Goal: Transaction & Acquisition: Download file/media

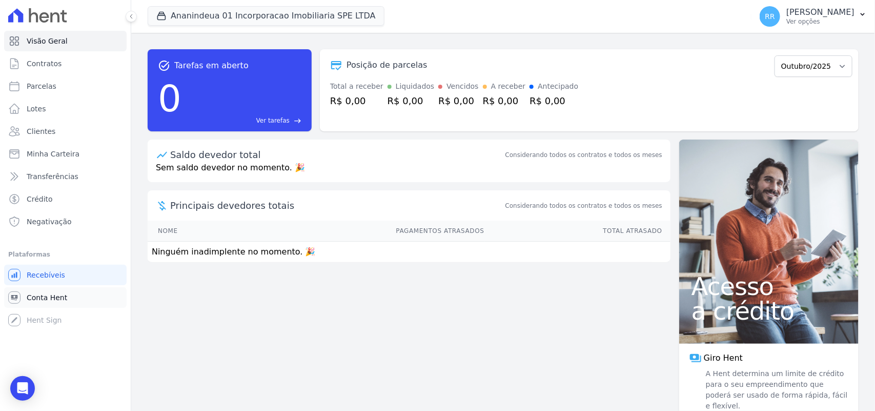
click at [47, 298] on span "Conta Hent" at bounding box center [47, 297] width 40 height 10
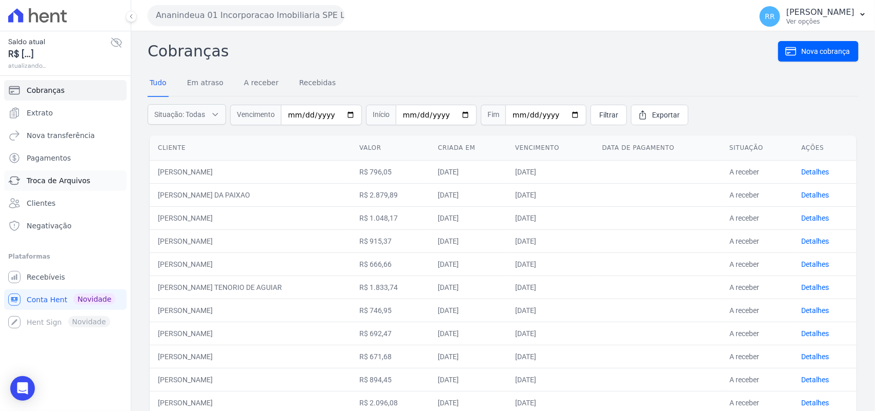
click at [54, 180] on span "Troca de Arquivos" at bounding box center [59, 180] width 64 height 10
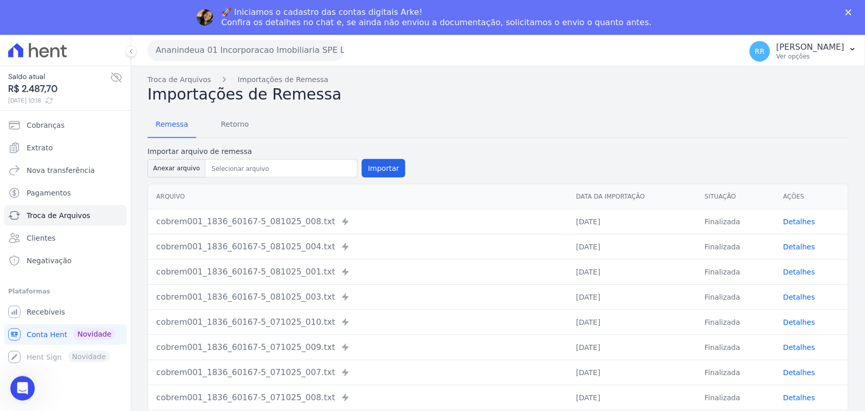
click at [852, 11] on icon "Fechar" at bounding box center [849, 12] width 6 height 6
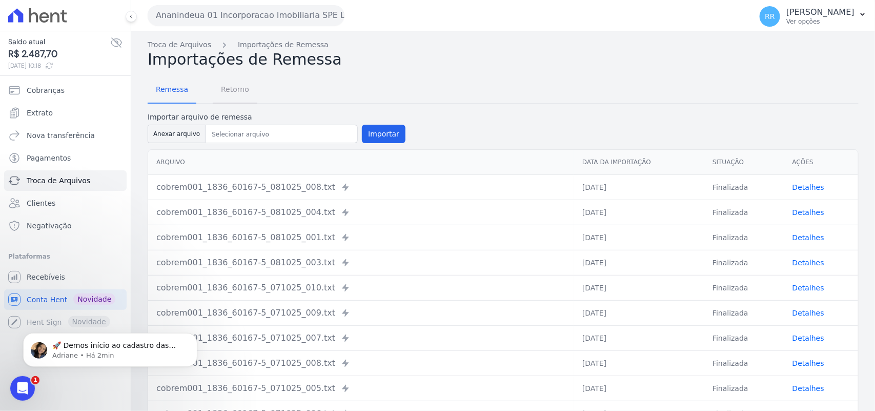
click at [231, 90] on span "Retorno" at bounding box center [235, 89] width 40 height 21
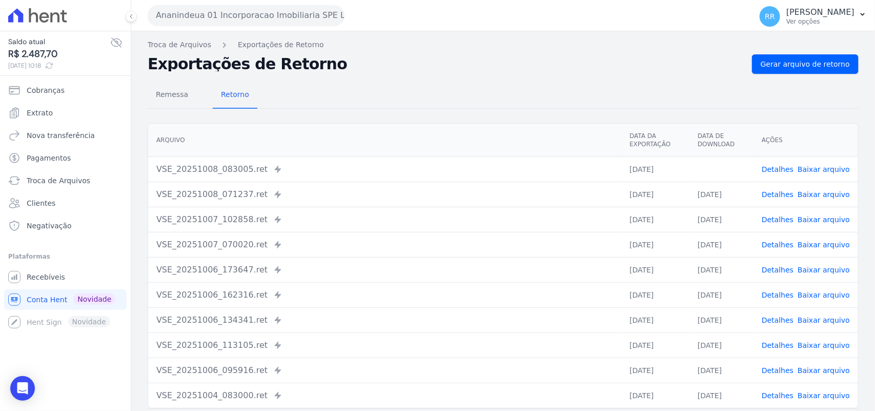
click at [220, 19] on button "Ananindeua 01 Incorporacao Imobiliaria SPE LTDA" at bounding box center [246, 15] width 197 height 21
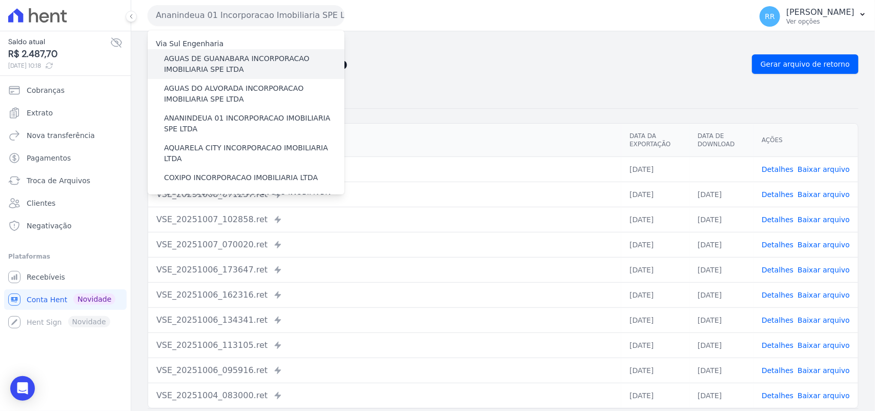
click at [212, 69] on label "AGUAS DE GUANABARA INCORPORACAO IMOBILIARIA SPE LTDA" at bounding box center [254, 64] width 180 height 22
click at [0, 0] on input "AGUAS DE GUANABARA INCORPORACAO IMOBILIARIA SPE LTDA" at bounding box center [0, 0] width 0 height 0
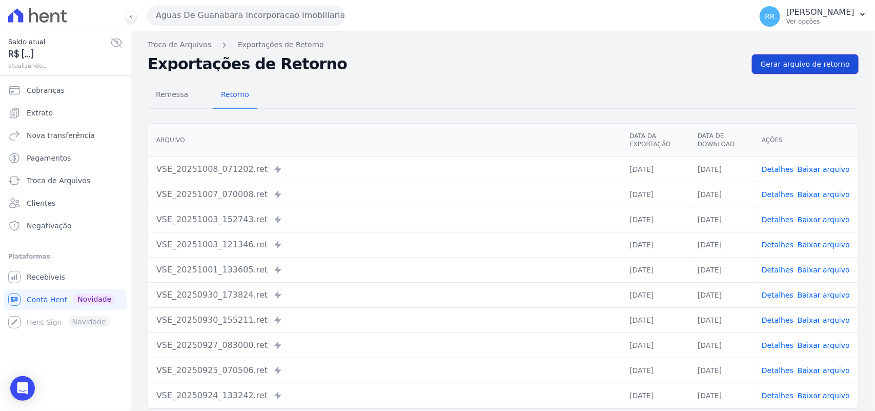
click at [770, 55] on link "Gerar arquivo de retorno" at bounding box center [805, 63] width 107 height 19
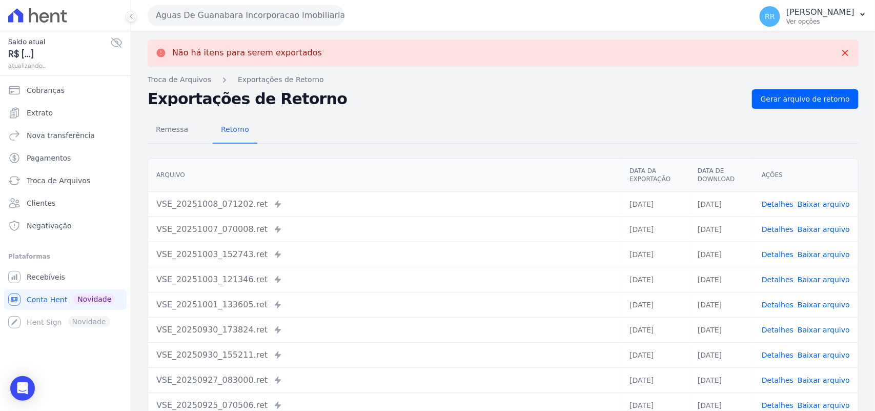
click at [242, 17] on button "Aguas De Guanabara Incorporacao Imobiliaria SPE LTDA" at bounding box center [246, 15] width 197 height 21
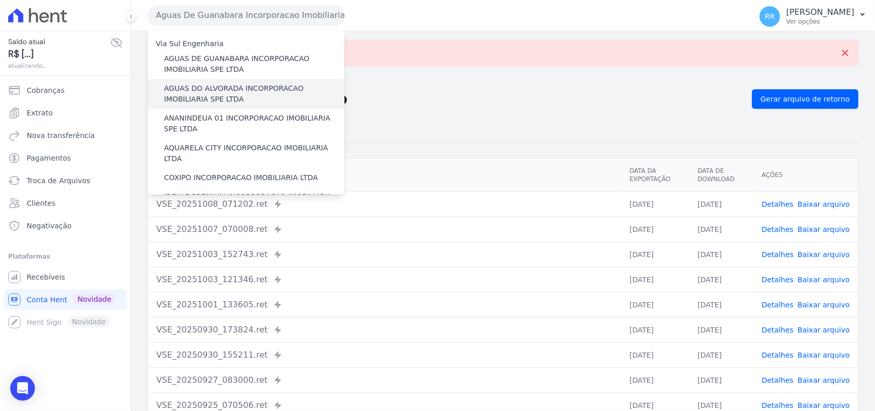
click at [209, 79] on div "AGUAS DO ALVORADA INCORPORACAO IMOBILIARIA SPE LTDA" at bounding box center [246, 94] width 197 height 30
click at [195, 85] on label "AGUAS DO ALVORADA INCORPORACAO IMOBILIARIA SPE LTDA" at bounding box center [254, 94] width 180 height 22
click at [0, 0] on input "AGUAS DO ALVORADA INCORPORACAO IMOBILIARIA SPE LTDA" at bounding box center [0, 0] width 0 height 0
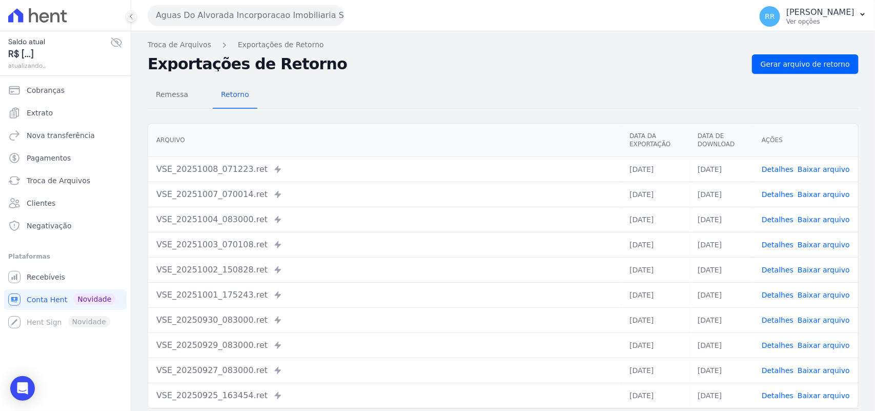
click at [806, 49] on nav "Troca de Arquivos Exportações de Retorno" at bounding box center [503, 44] width 711 height 11
click at [805, 52] on div "Troca de Arquivos Exportações de Retorno Exportações de Retorno Gerar arquivo d…" at bounding box center [503, 241] width 744 height 421
click at [795, 59] on span "Gerar arquivo de retorno" at bounding box center [805, 64] width 89 height 10
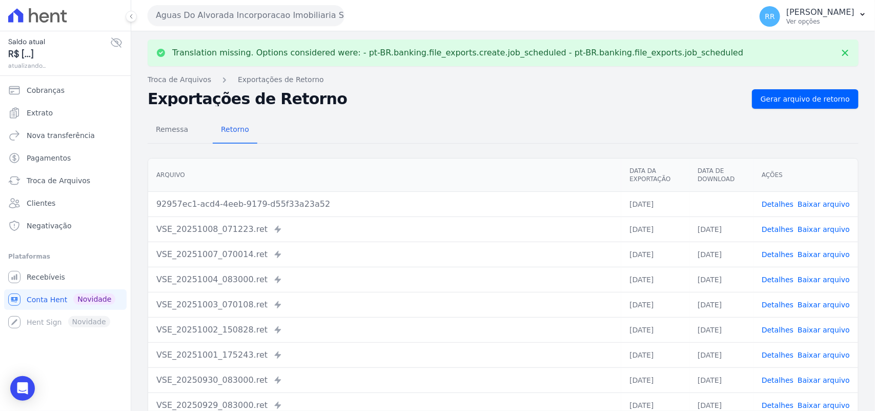
click at [798, 204] on link "Baixar arquivo" at bounding box center [824, 204] width 52 height 8
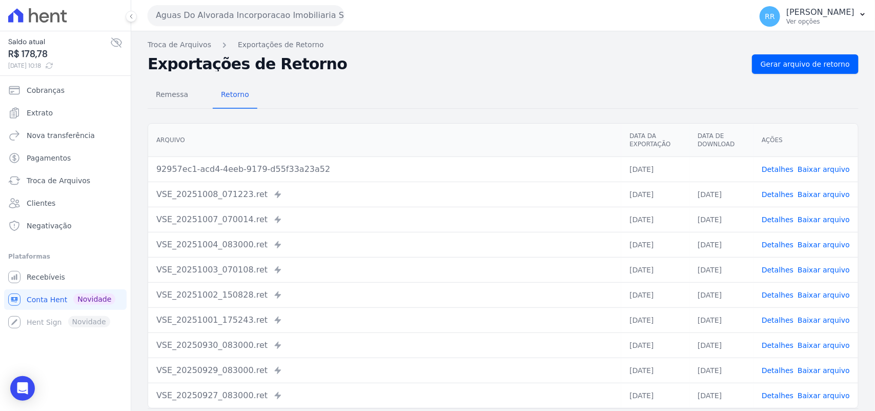
click at [665, 82] on div "Remessa Retorno" at bounding box center [503, 95] width 711 height 27
click at [278, 12] on button "Aguas Do Alvorada Incorporacao Imobiliaria SPE LTDA" at bounding box center [246, 15] width 197 height 21
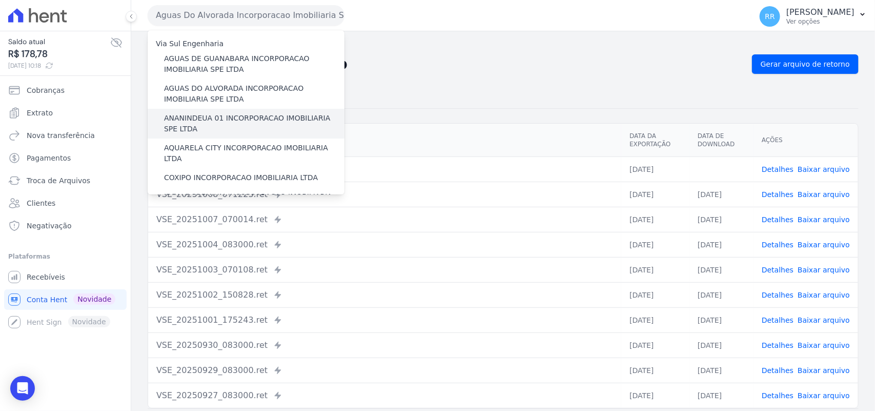
click at [211, 116] on label "ANANINDEUA 01 INCORPORACAO IMOBILIARIA SPE LTDA" at bounding box center [254, 124] width 180 height 22
click at [0, 0] on input "ANANINDEUA 01 INCORPORACAO IMOBILIARIA SPE LTDA" at bounding box center [0, 0] width 0 height 0
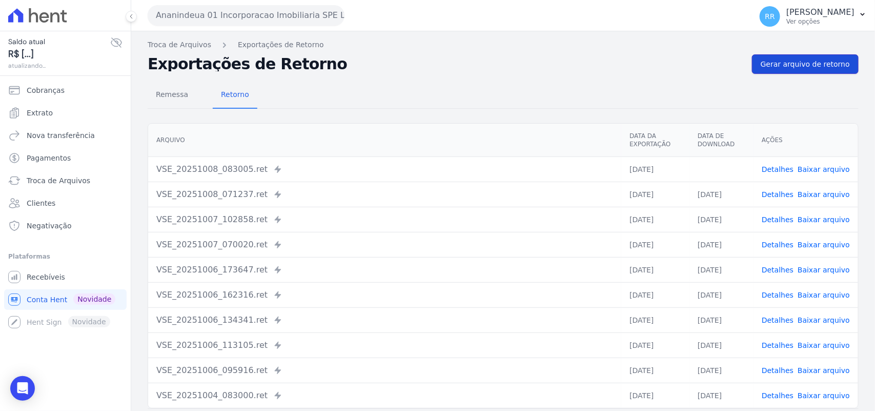
click at [828, 64] on span "Gerar arquivo de retorno" at bounding box center [805, 64] width 89 height 10
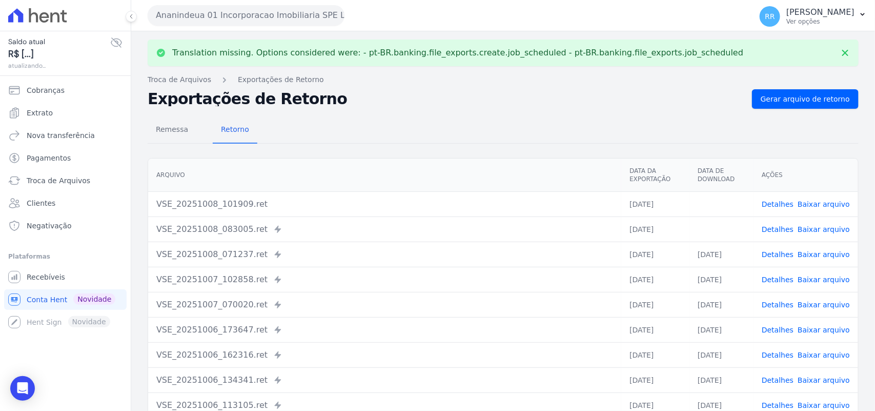
click at [818, 231] on link "Baixar arquivo" at bounding box center [824, 229] width 52 height 8
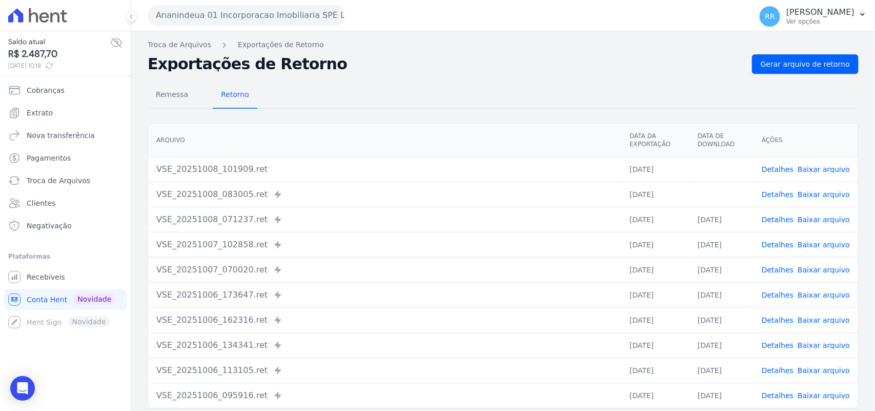
click at [819, 162] on td "Detalhes Baixar arquivo" at bounding box center [805, 168] width 105 height 25
click at [819, 167] on link "Baixar arquivo" at bounding box center [824, 169] width 52 height 8
click at [788, 65] on span "Gerar arquivo de retorno" at bounding box center [805, 64] width 89 height 10
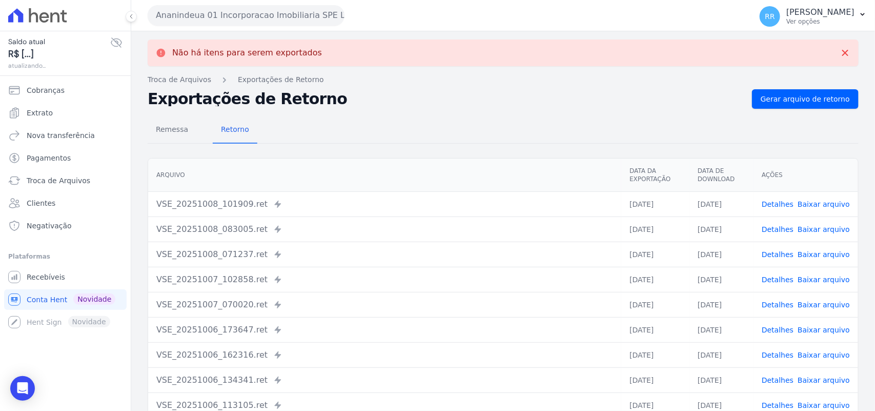
click at [173, 13] on button "Ananindeua 01 Incorporacao Imobiliaria SPE LTDA" at bounding box center [246, 15] width 197 height 21
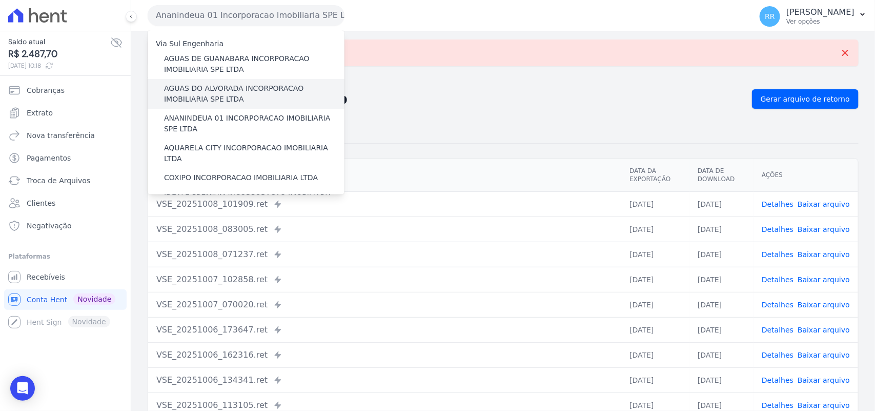
click at [223, 104] on label "AGUAS DO ALVORADA INCORPORACAO IMOBILIARIA SPE LTDA" at bounding box center [254, 94] width 180 height 22
click at [0, 0] on input "AGUAS DO ALVORADA INCORPORACAO IMOBILIARIA SPE LTDA" at bounding box center [0, 0] width 0 height 0
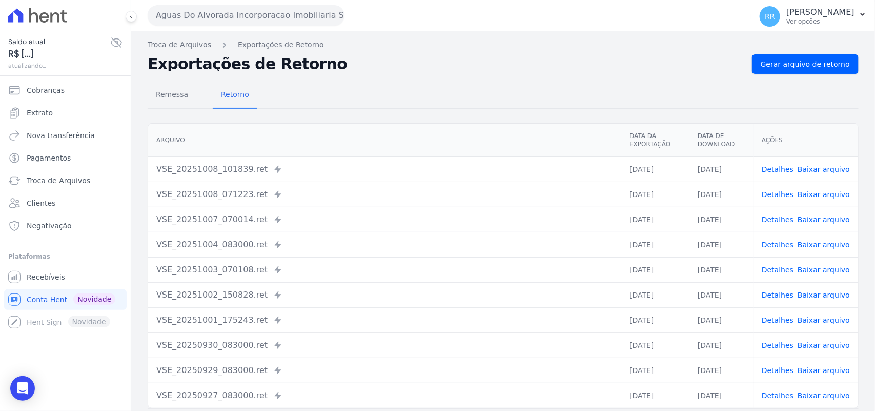
click at [202, 8] on button "Aguas Do Alvorada Incorporacao Imobiliaria SPE LTDA" at bounding box center [246, 15] width 197 height 21
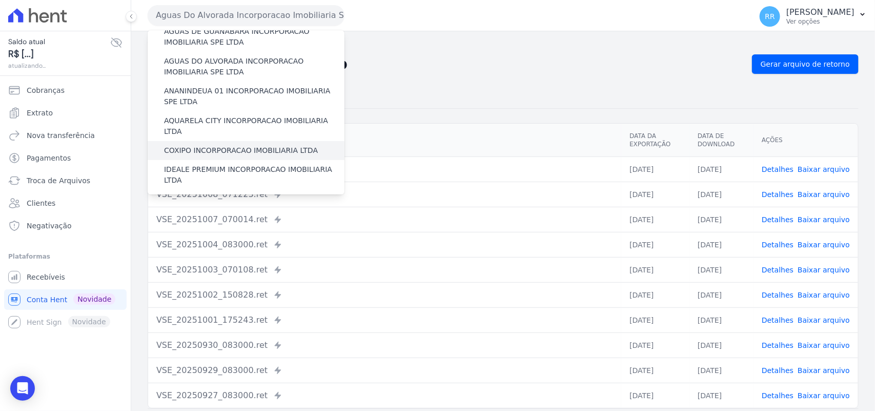
scroll to position [64, 0]
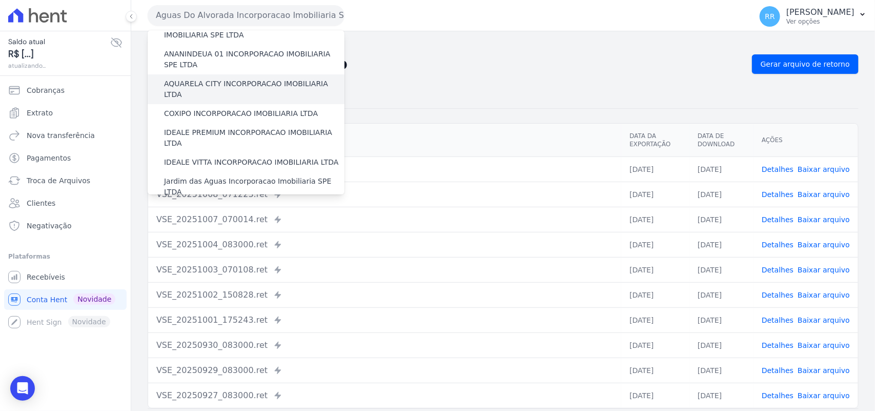
click at [214, 85] on label "AQUARELA CITY INCORPORACAO IMOBILIARIA LTDA" at bounding box center [254, 89] width 180 height 22
click at [0, 0] on input "AQUARELA CITY INCORPORACAO IMOBILIARIA LTDA" at bounding box center [0, 0] width 0 height 0
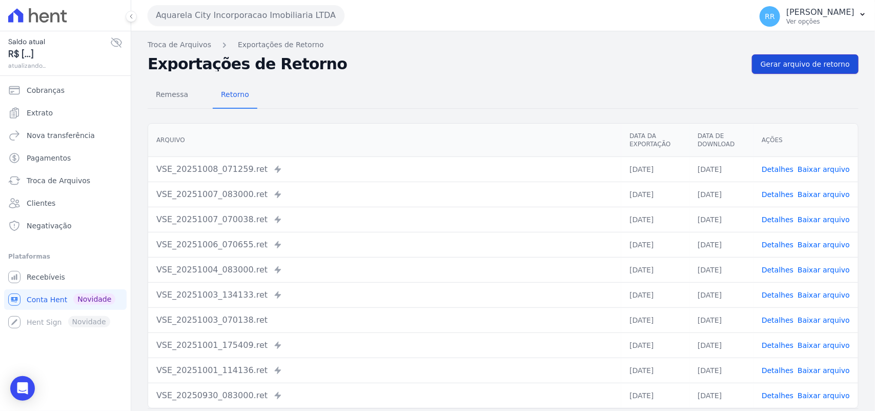
click at [793, 67] on span "Gerar arquivo de retorno" at bounding box center [805, 64] width 89 height 10
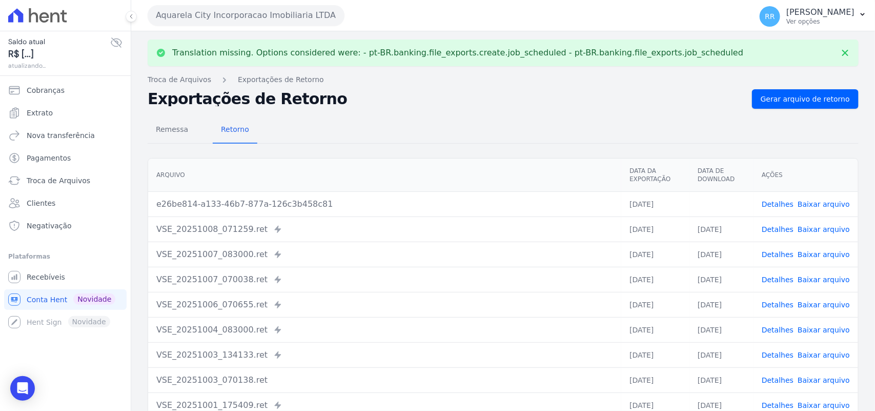
click at [830, 206] on link "Baixar arquivo" at bounding box center [824, 204] width 52 height 8
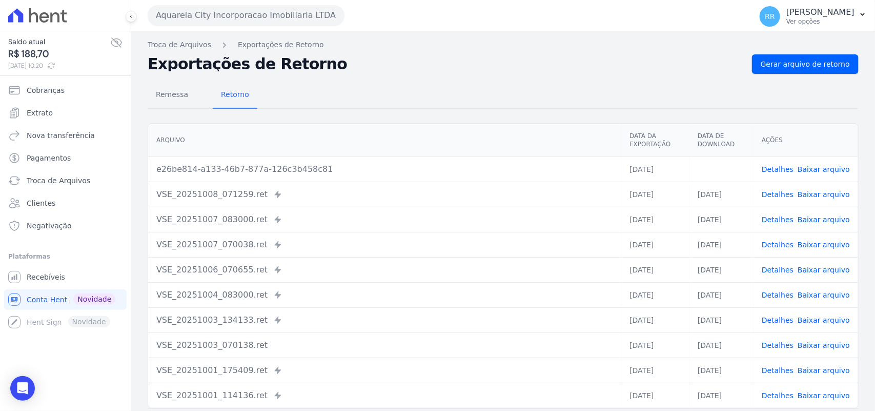
click at [418, 74] on div "Remessa Retorno [GEOGRAPHIC_DATA] Data da Exportação Data de Download Ações e26…" at bounding box center [503, 259] width 711 height 371
click at [256, 5] on button "Aquarela City Incorporacao Imobiliaria LTDA" at bounding box center [246, 15] width 197 height 21
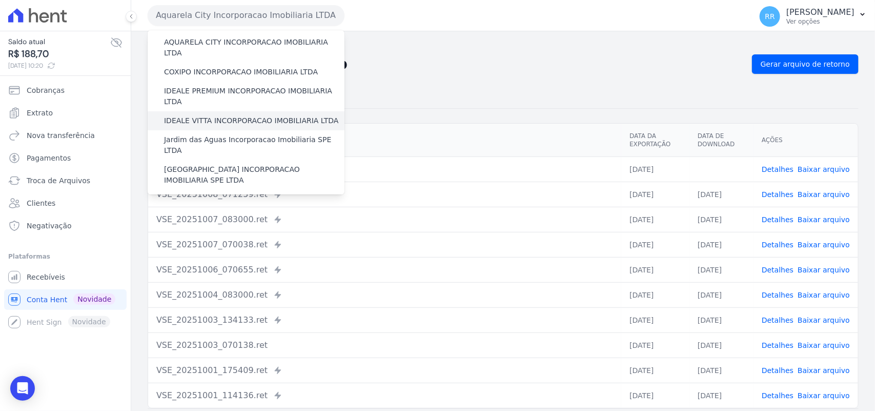
scroll to position [107, 0]
click at [188, 66] on label "COXIPO INCORPORACAO IMOBILIARIA LTDA" at bounding box center [241, 71] width 154 height 11
click at [0, 0] on input "COXIPO INCORPORACAO IMOBILIARIA LTDA" at bounding box center [0, 0] width 0 height 0
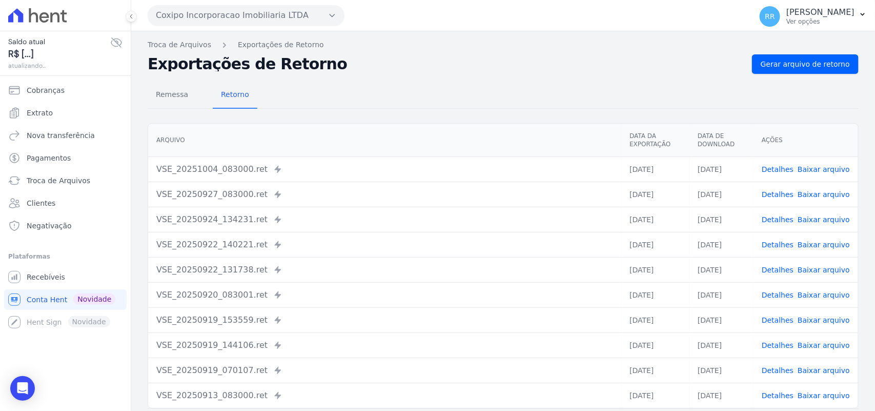
click at [793, 50] on nav "Troca de Arquivos Exportações de Retorno" at bounding box center [503, 44] width 711 height 11
click at [788, 63] on span "Gerar arquivo de retorno" at bounding box center [805, 64] width 89 height 10
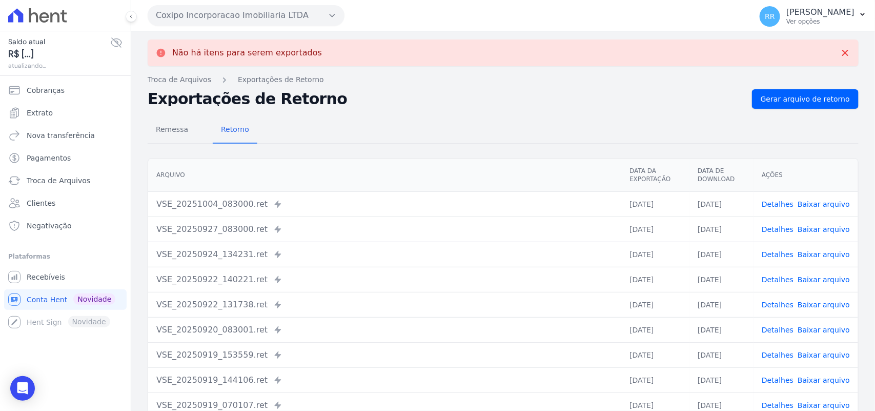
click at [235, 16] on button "Coxipo Incorporacao Imobiliaria LTDA" at bounding box center [246, 15] width 197 height 21
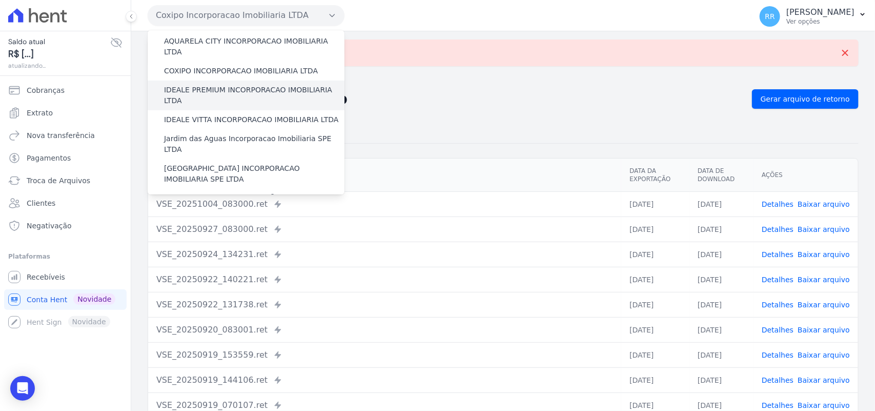
click at [202, 80] on div "IDEALE PREMIUM INCORPORACAO IMOBILIARIA LTDA" at bounding box center [246, 95] width 197 height 30
click at [201, 85] on label "IDEALE PREMIUM INCORPORACAO IMOBILIARIA LTDA" at bounding box center [254, 96] width 180 height 22
click at [0, 0] on input "IDEALE PREMIUM INCORPORACAO IMOBILIARIA LTDA" at bounding box center [0, 0] width 0 height 0
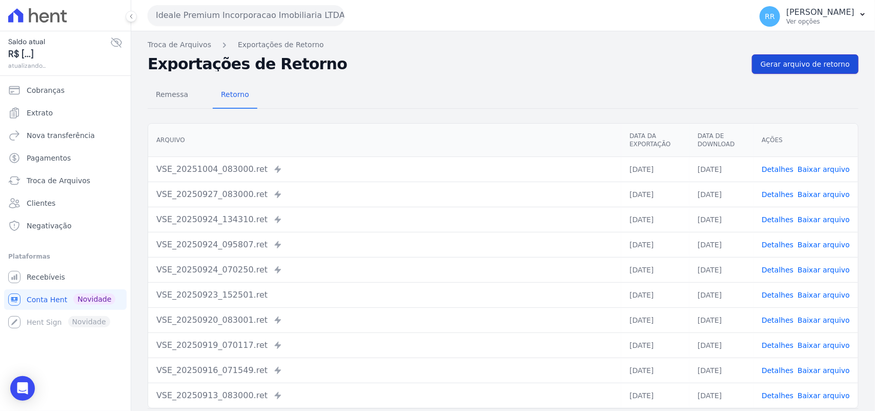
click at [770, 57] on link "Gerar arquivo de retorno" at bounding box center [805, 63] width 107 height 19
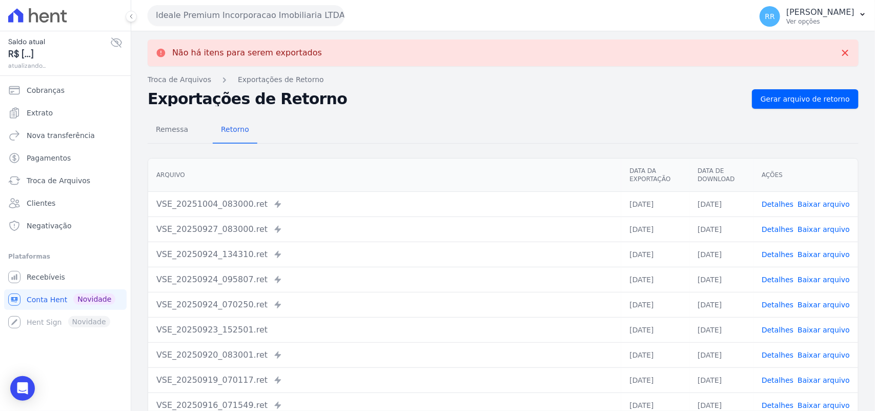
click at [227, 17] on button "Ideale Premium Incorporacao Imobiliaria LTDA" at bounding box center [246, 15] width 197 height 21
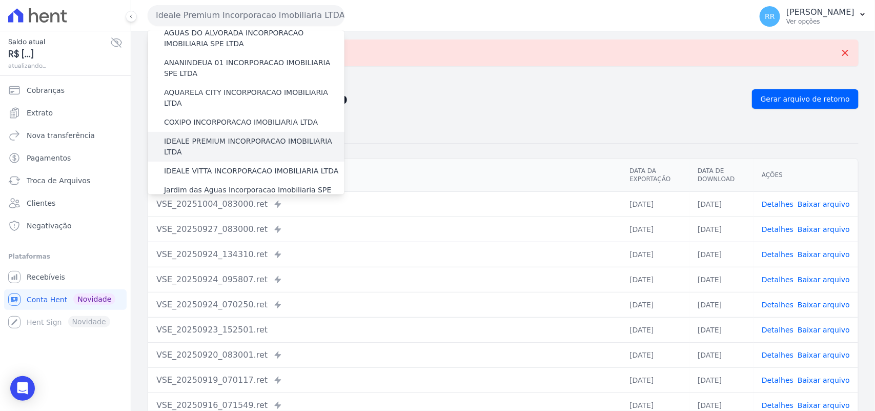
scroll to position [64, 0]
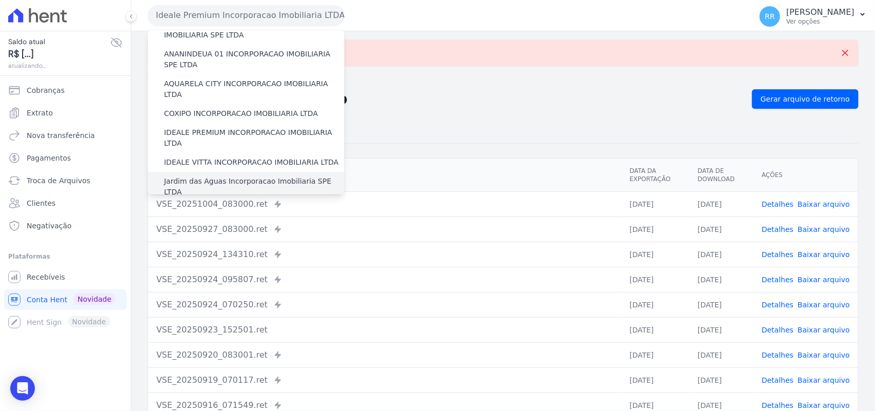
click at [201, 176] on label "Jardim das Aguas Incorporacao Imobiliaria SPE LTDA" at bounding box center [254, 187] width 180 height 22
click at [0, 0] on input "Jardim das Aguas Incorporacao Imobiliaria SPE LTDA" at bounding box center [0, 0] width 0 height 0
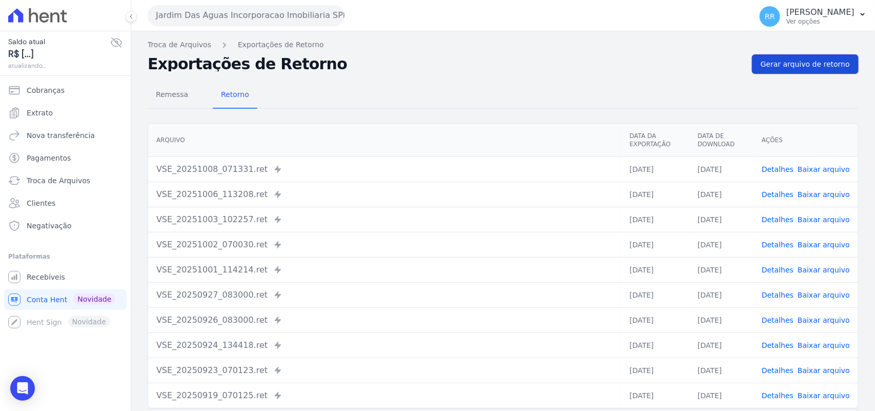
click at [807, 62] on span "Gerar arquivo de retorno" at bounding box center [805, 64] width 89 height 10
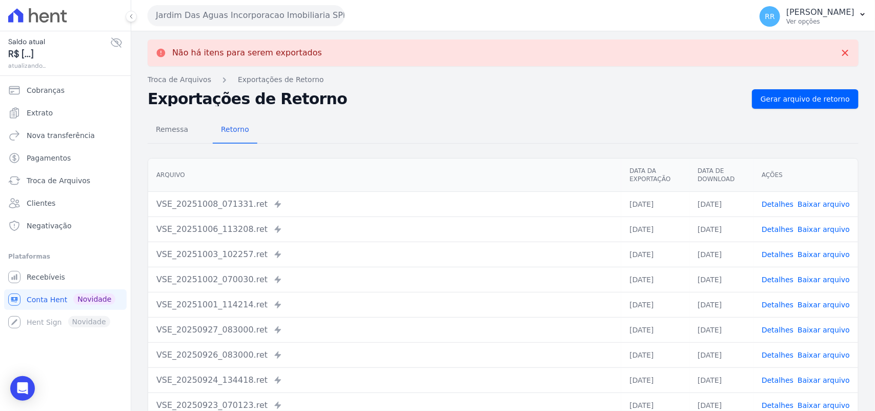
click at [202, 18] on button "Jardim Das Aguas Incorporacao Imobiliaria SPE LTDA" at bounding box center [246, 15] width 197 height 21
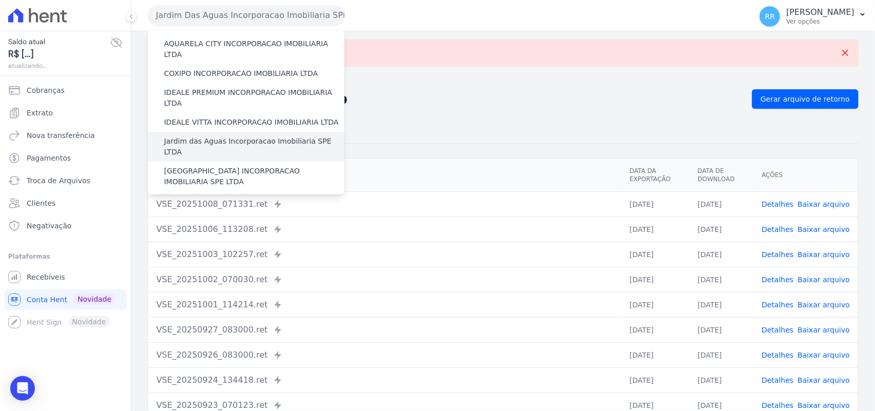
scroll to position [107, 0]
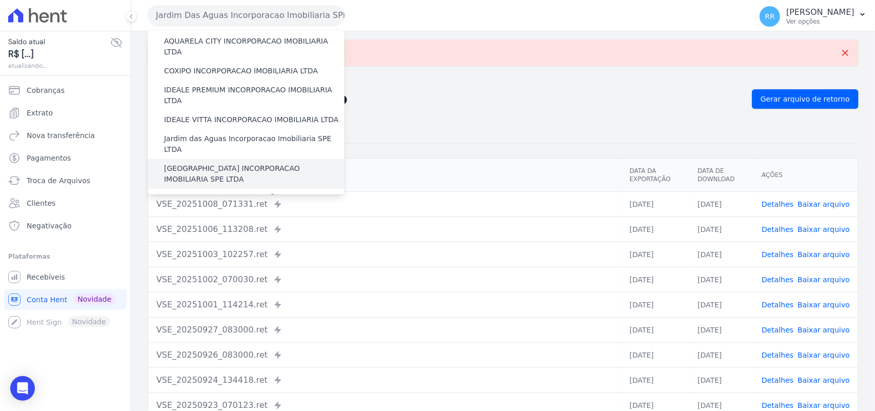
click at [194, 163] on label "[GEOGRAPHIC_DATA] INCORPORACAO IMOBILIARIA SPE LTDA" at bounding box center [254, 174] width 180 height 22
click at [0, 0] on input "[GEOGRAPHIC_DATA] INCORPORACAO IMOBILIARIA SPE LTDA" at bounding box center [0, 0] width 0 height 0
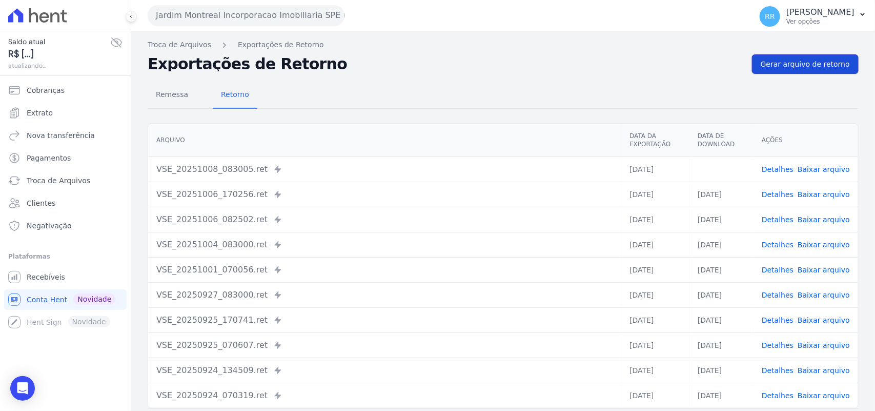
click at [798, 60] on span "Gerar arquivo de retorno" at bounding box center [805, 64] width 89 height 10
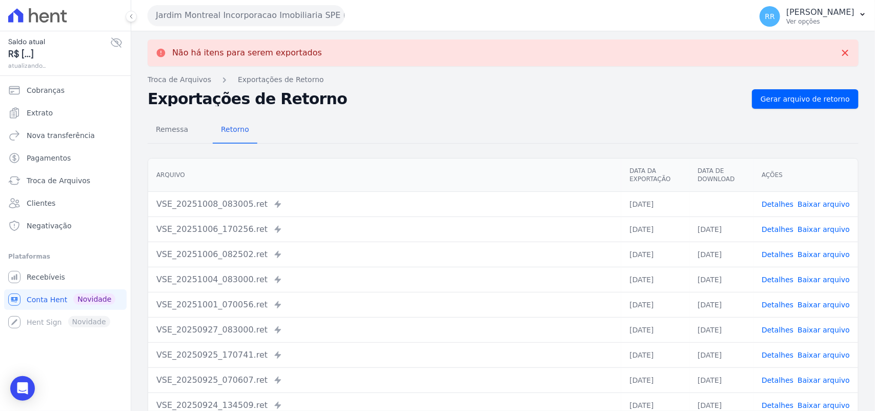
click at [822, 203] on link "Baixar arquivo" at bounding box center [824, 204] width 52 height 8
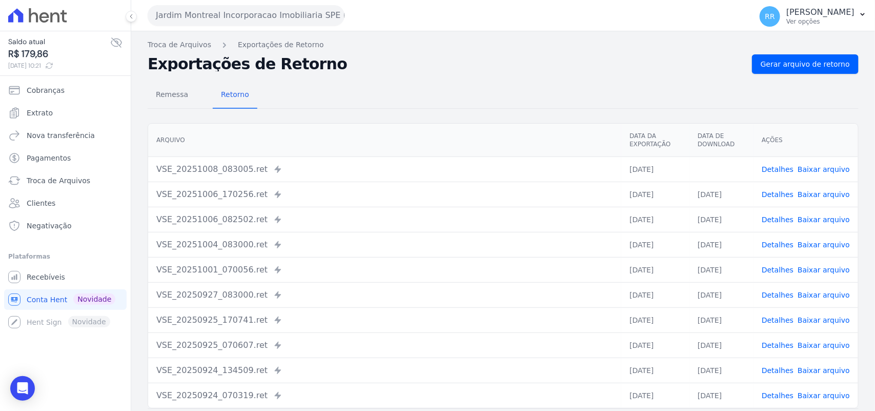
click at [483, 108] on div "Remessa Retorno" at bounding box center [503, 95] width 711 height 27
click at [218, 16] on button "Jardim Montreal Incorporacao Imobiliaria SPE LTDA" at bounding box center [246, 15] width 197 height 21
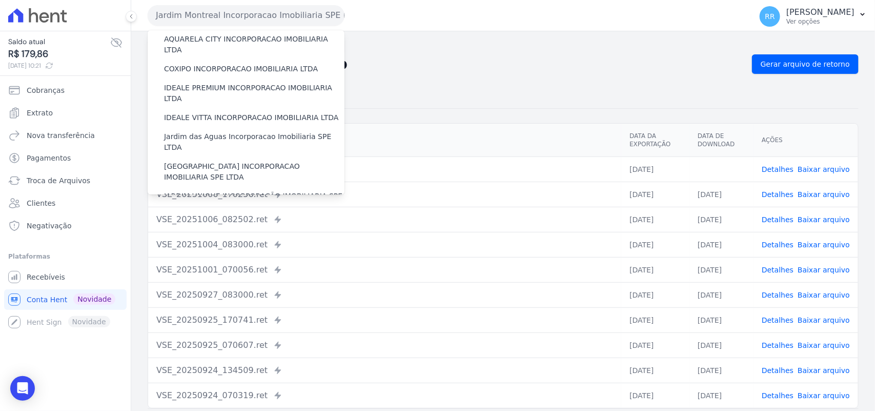
scroll to position [149, 0]
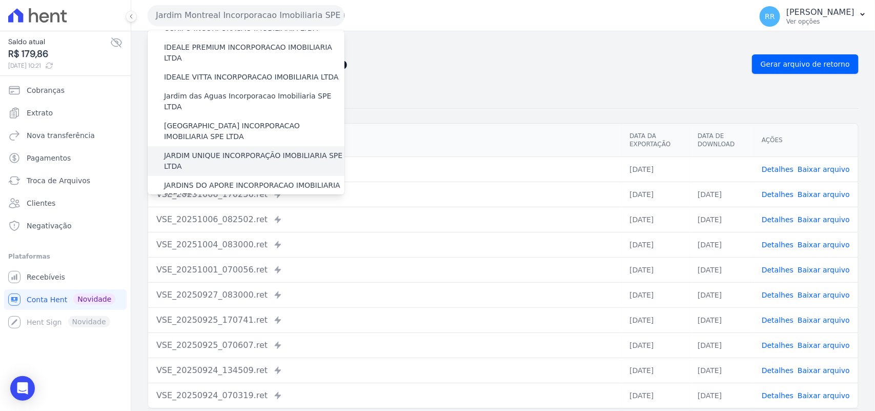
click at [204, 150] on label "JARDIM UNIQUE INCORPORAÇÃO IMOBILIARIA SPE LTDA" at bounding box center [254, 161] width 180 height 22
click at [0, 0] on input "JARDIM UNIQUE INCORPORAÇÃO IMOBILIARIA SPE LTDA" at bounding box center [0, 0] width 0 height 0
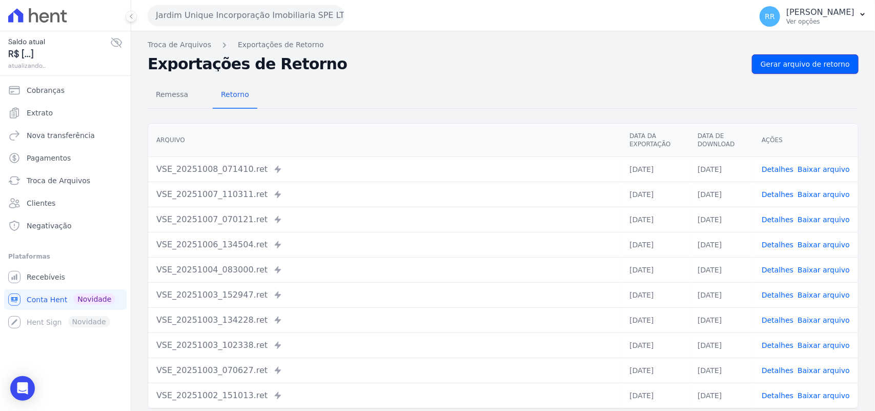
click at [778, 63] on span "Gerar arquivo de retorno" at bounding box center [805, 64] width 89 height 10
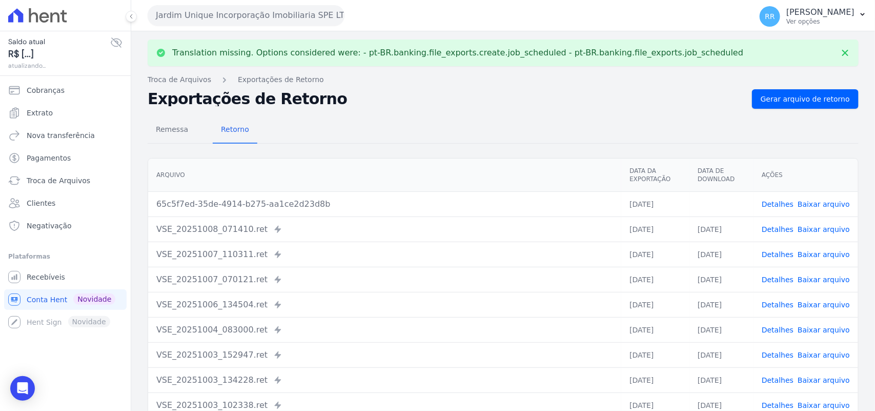
click at [826, 200] on link "Baixar arquivo" at bounding box center [824, 204] width 52 height 8
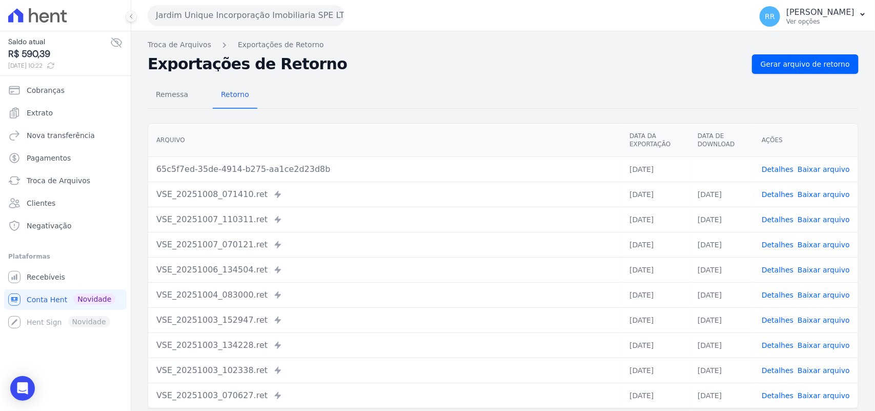
click at [542, 88] on div "Remessa Retorno" at bounding box center [503, 95] width 711 height 27
click at [177, 22] on button "Jardim Unique Incorporação Imobiliaria SPE LTDA" at bounding box center [246, 15] width 197 height 21
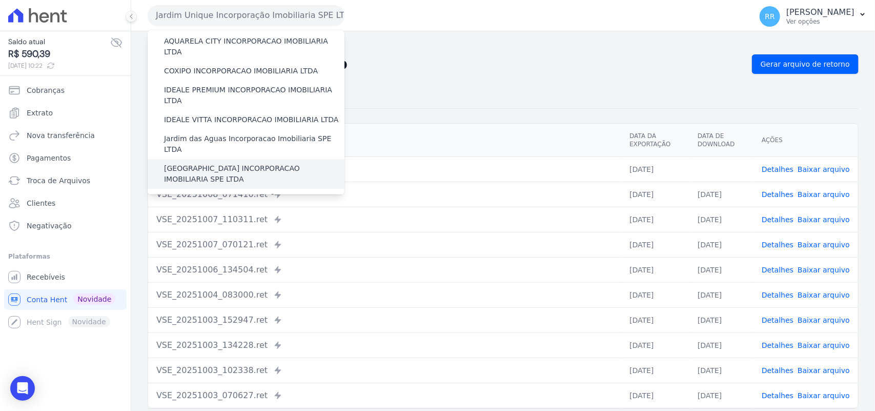
scroll to position [213, 0]
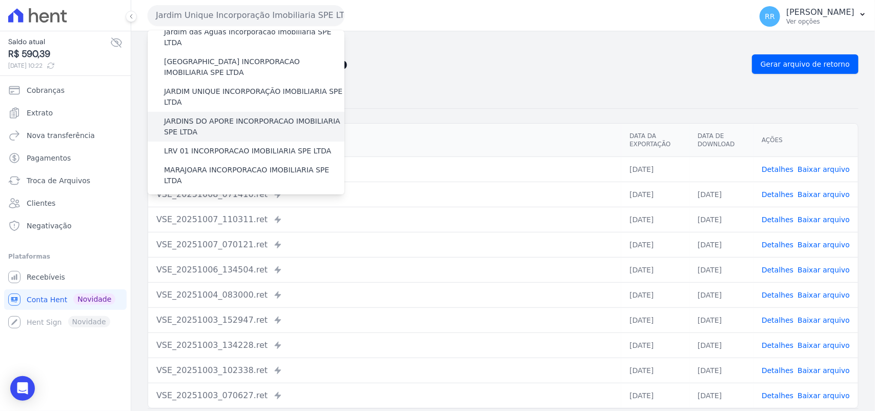
click at [195, 116] on label "JARDINS DO APORE INCORPORACAO IMOBILIARIA SPE LTDA" at bounding box center [254, 127] width 180 height 22
click at [0, 0] on input "JARDINS DO APORE INCORPORACAO IMOBILIARIA SPE LTDA" at bounding box center [0, 0] width 0 height 0
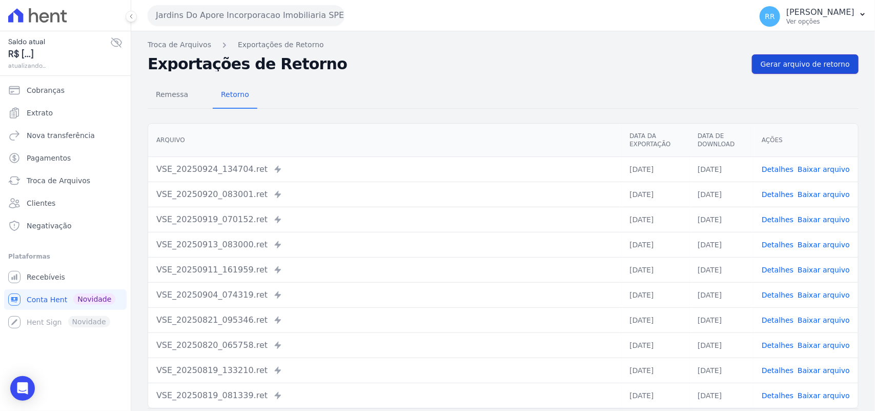
click at [790, 59] on span "Gerar arquivo de retorno" at bounding box center [805, 64] width 89 height 10
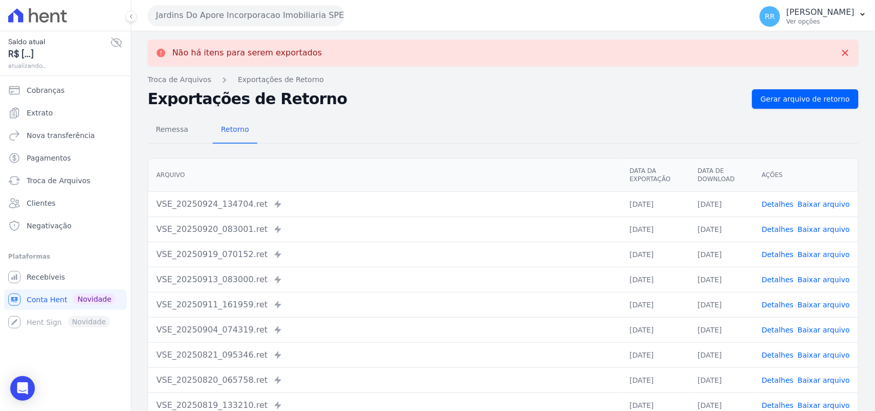
click at [244, 14] on button "Jardins Do Apore Incorporacao Imobiliaria SPE LTDA" at bounding box center [246, 15] width 197 height 21
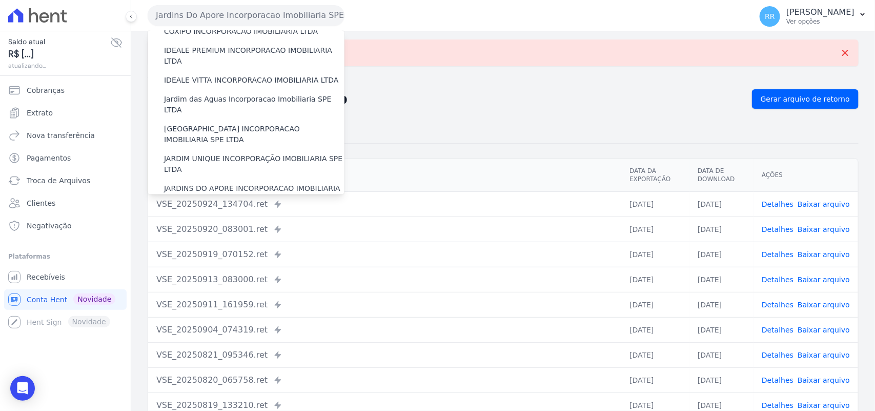
scroll to position [192, 0]
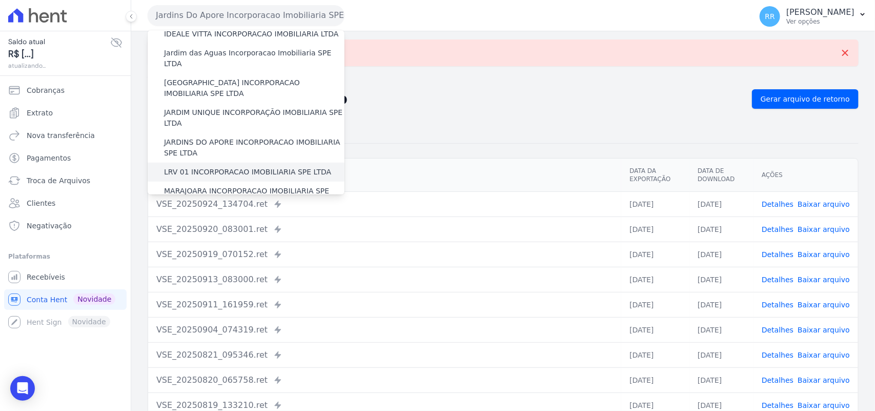
click at [208, 167] on label "LRV 01 INCORPORACAO IMOBILIARIA SPE LTDA" at bounding box center [247, 172] width 167 height 11
click at [0, 0] on input "LRV 01 INCORPORACAO IMOBILIARIA SPE LTDA" at bounding box center [0, 0] width 0 height 0
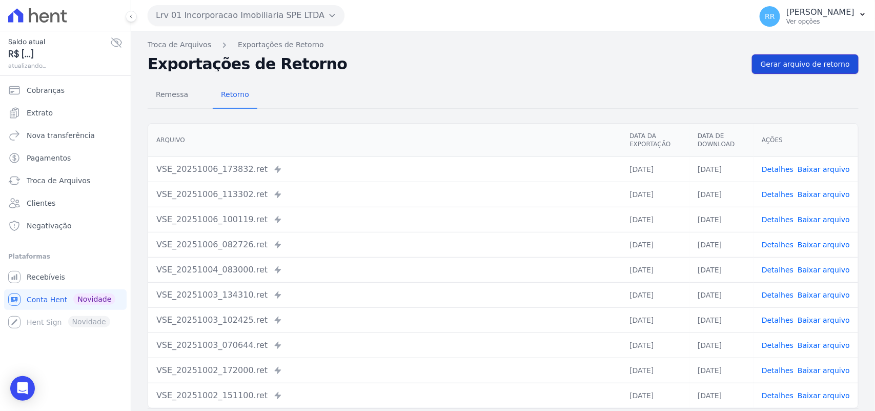
click at [822, 62] on span "Gerar arquivo de retorno" at bounding box center [805, 64] width 89 height 10
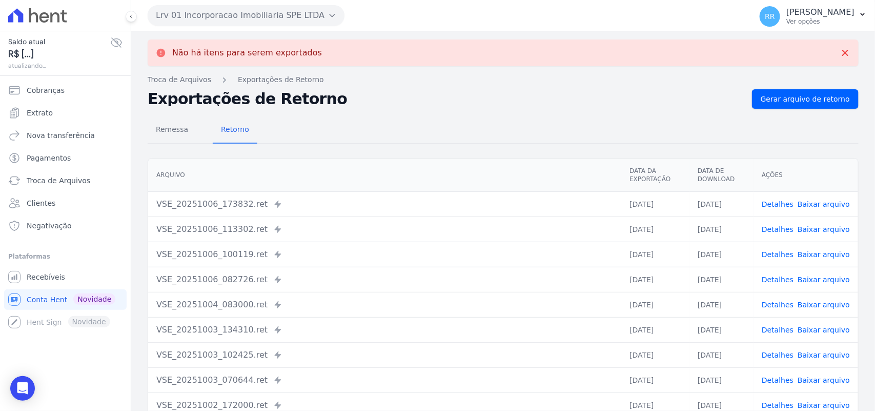
click at [204, 13] on button "Lrv 01 Incorporacao Imobiliaria SPE LTDA" at bounding box center [246, 15] width 197 height 21
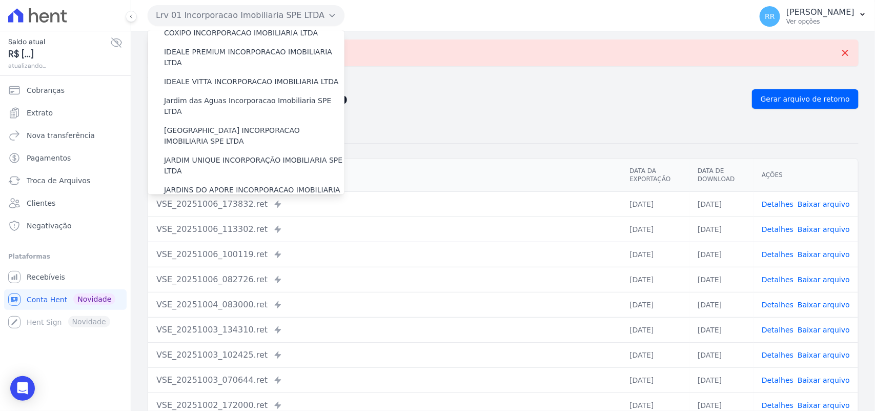
scroll to position [235, 0]
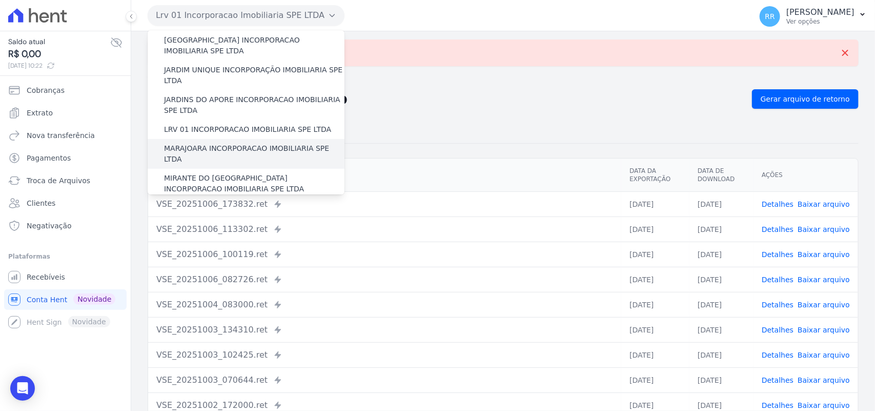
click at [201, 143] on label "MARAJOARA INCORPORACAO IMOBILIARIA SPE LTDA" at bounding box center [254, 154] width 180 height 22
click at [0, 0] on input "MARAJOARA INCORPORACAO IMOBILIARIA SPE LTDA" at bounding box center [0, 0] width 0 height 0
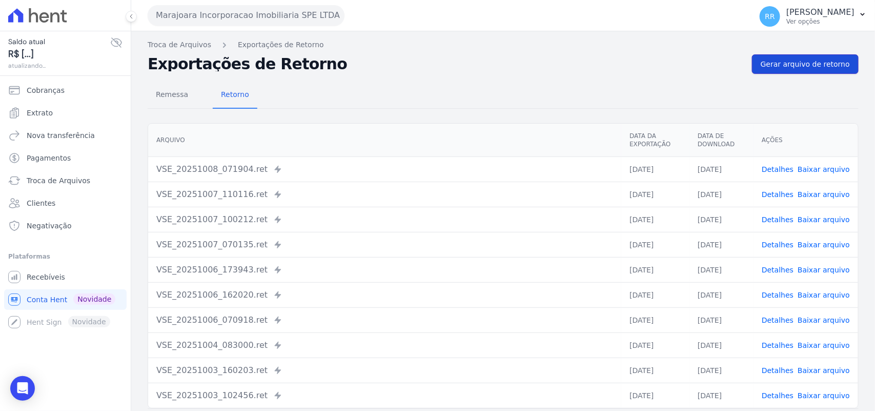
click at [803, 63] on span "Gerar arquivo de retorno" at bounding box center [805, 64] width 89 height 10
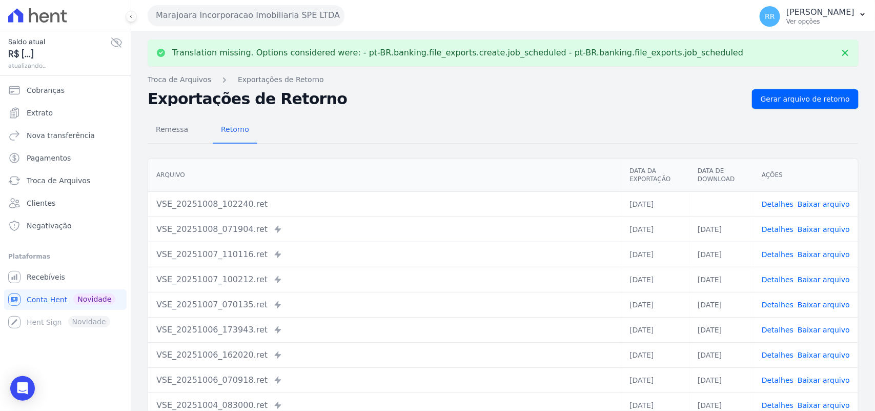
click at [830, 205] on link "Baixar arquivo" at bounding box center [824, 204] width 52 height 8
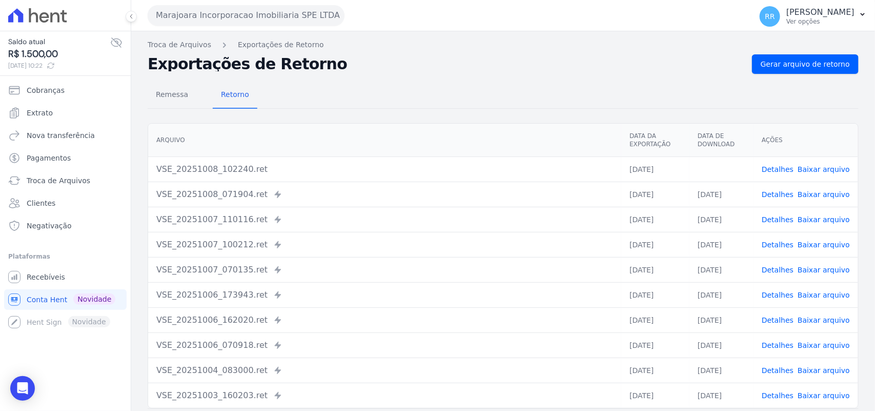
click at [466, 73] on div "Exportações de Retorno Gerar arquivo de retorno" at bounding box center [503, 63] width 711 height 19
click at [205, 17] on button "Marajoara Incorporacao Imobiliaria SPE LTDA" at bounding box center [246, 15] width 197 height 21
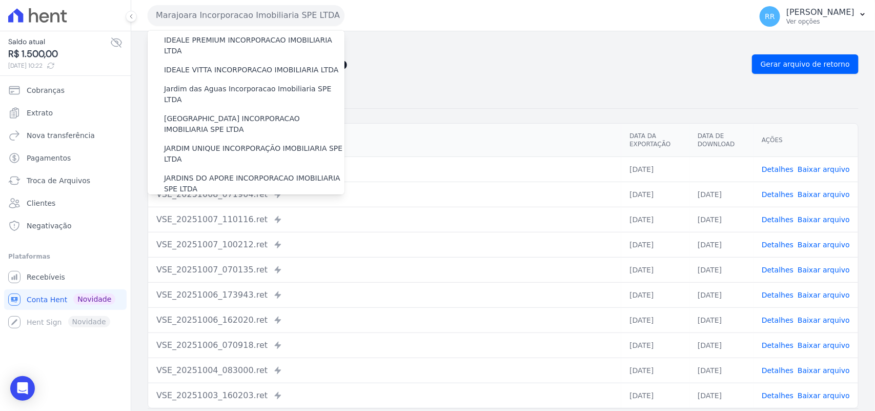
scroll to position [256, 0]
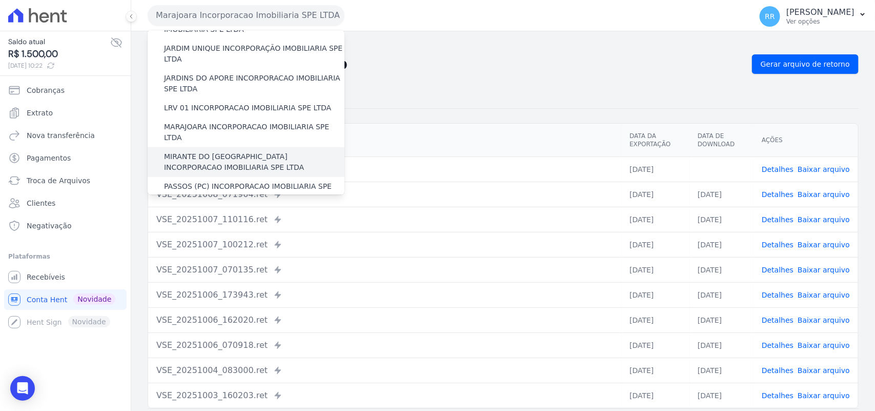
click at [199, 147] on div "MIRANTE DO [GEOGRAPHIC_DATA] INCORPORACAO IMOBILIARIA SPE LTDA" at bounding box center [246, 162] width 197 height 30
click at [197, 151] on label "MIRANTE DO [GEOGRAPHIC_DATA] INCORPORACAO IMOBILIARIA SPE LTDA" at bounding box center [254, 162] width 180 height 22
click at [0, 0] on input "MIRANTE DO [GEOGRAPHIC_DATA] INCORPORACAO IMOBILIARIA SPE LTDA" at bounding box center [0, 0] width 0 height 0
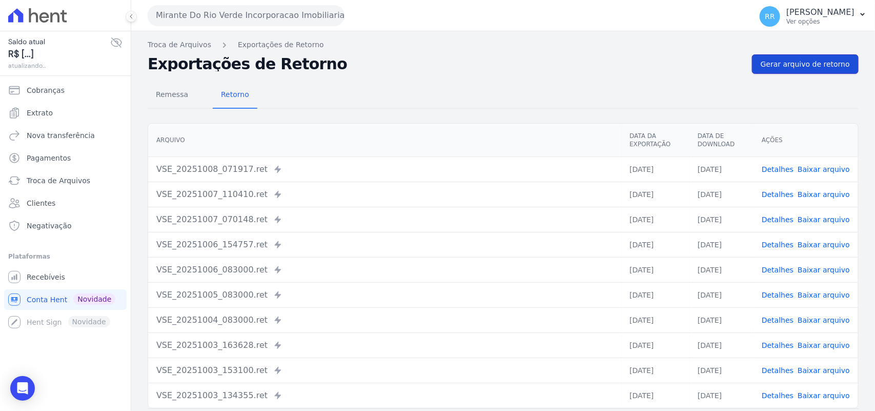
click at [777, 58] on link "Gerar arquivo de retorno" at bounding box center [805, 63] width 107 height 19
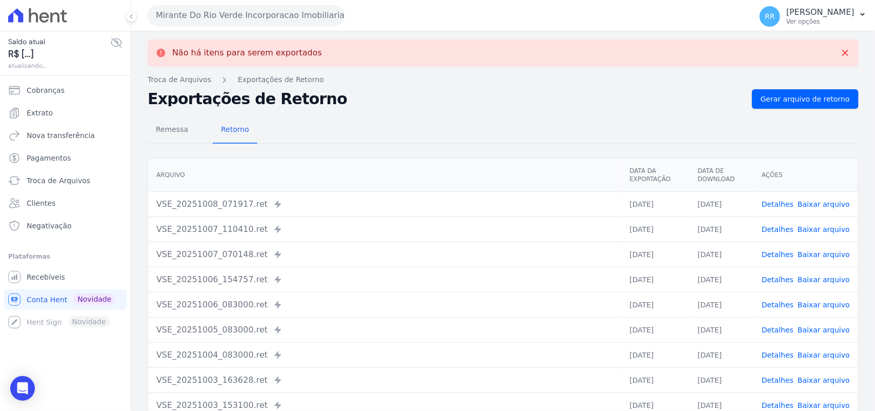
click at [248, 16] on button "Mirante Do Rio Verde Incorporacao Imobiliaria SPE LTDA" at bounding box center [246, 15] width 197 height 21
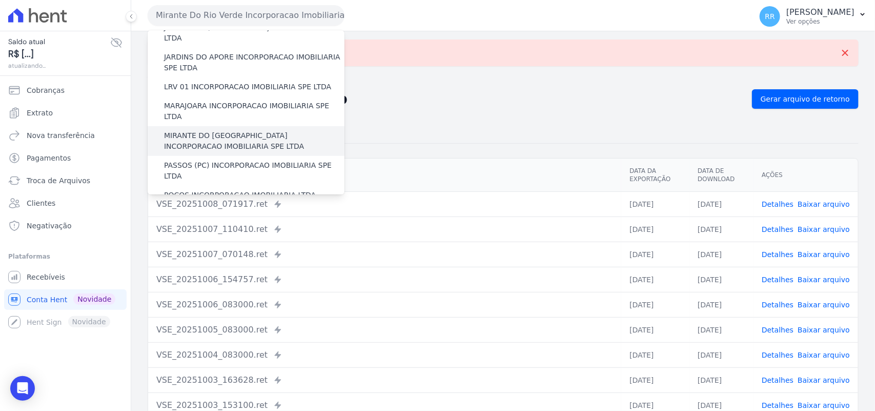
scroll to position [320, 0]
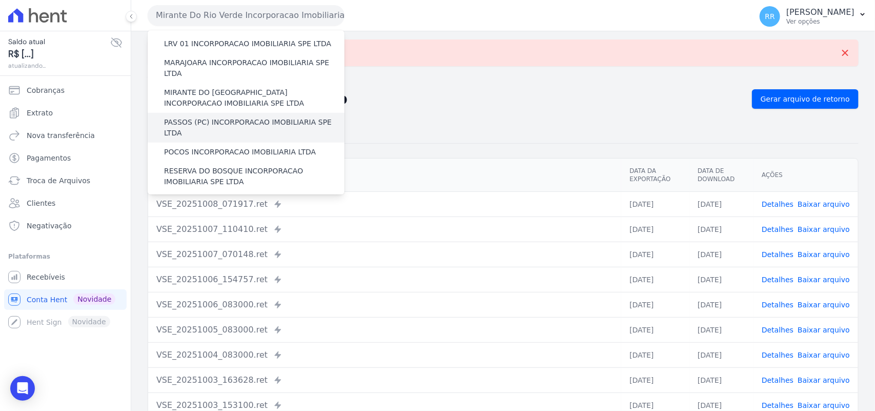
click at [216, 117] on label "PASSOS (PC) INCORPORACAO IMOBILIARIA SPE LTDA" at bounding box center [254, 128] width 180 height 22
click at [0, 0] on input "PASSOS (PC) INCORPORACAO IMOBILIARIA SPE LTDA" at bounding box center [0, 0] width 0 height 0
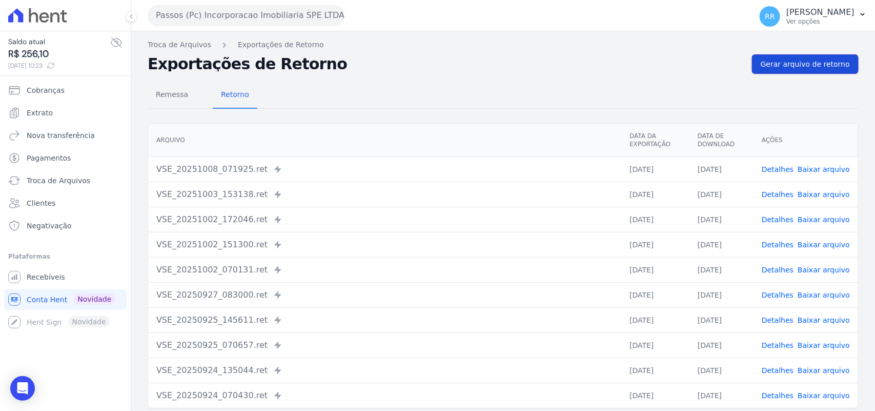
click at [834, 65] on span "Gerar arquivo de retorno" at bounding box center [805, 64] width 89 height 10
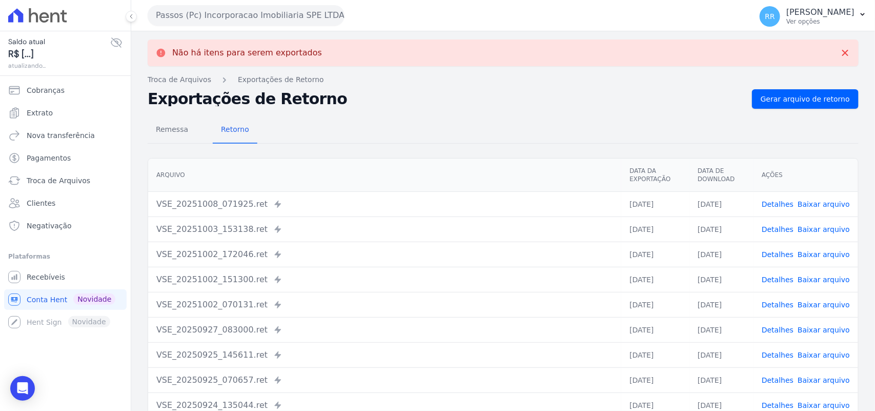
click at [172, 14] on button "Passos (Pc) Incorporacao Imobiliaria SPE LTDA" at bounding box center [246, 15] width 197 height 21
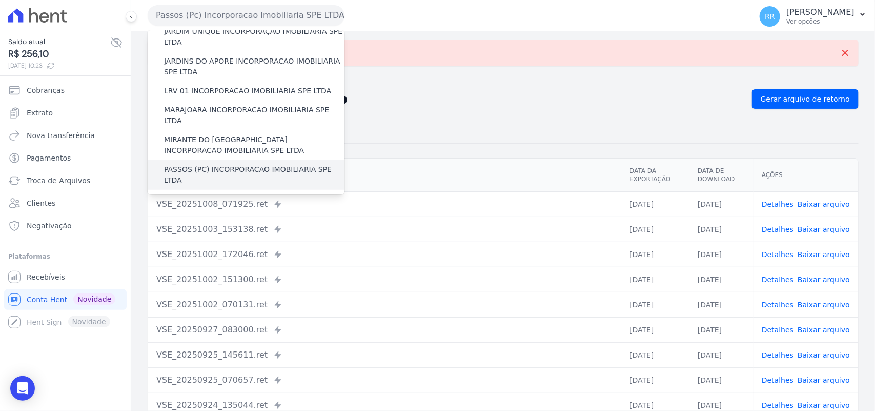
scroll to position [277, 0]
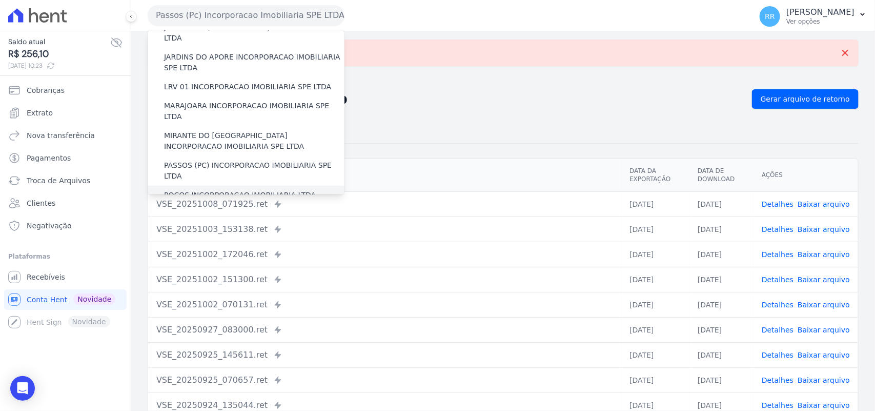
click at [203, 190] on label "POCOS INCORPORACAO IMOBILIARIA LTDA" at bounding box center [240, 195] width 152 height 11
click at [0, 0] on input "POCOS INCORPORACAO IMOBILIARIA LTDA" at bounding box center [0, 0] width 0 height 0
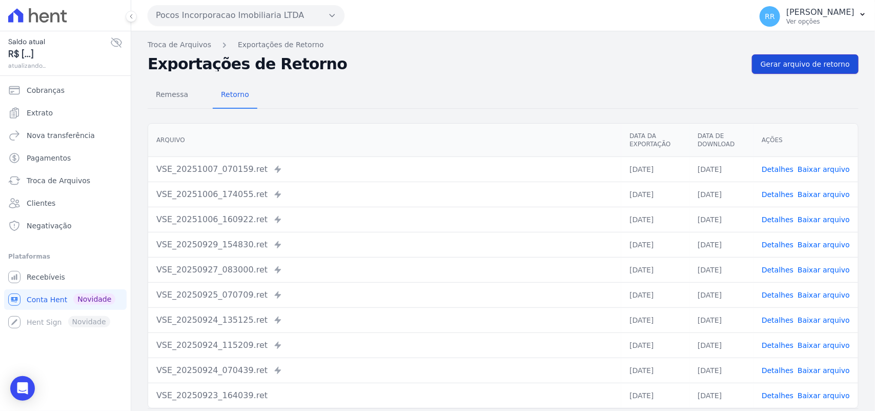
click at [811, 55] on link "Gerar arquivo de retorno" at bounding box center [805, 63] width 107 height 19
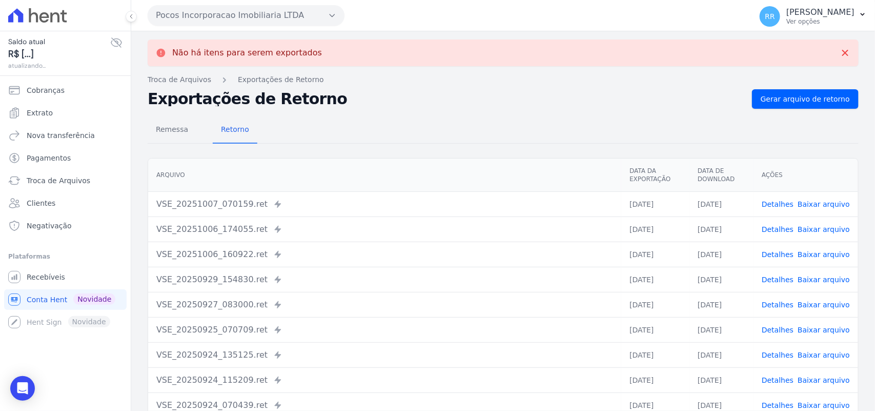
click at [188, 13] on button "Pocos Incorporacao Imobiliaria LTDA" at bounding box center [246, 15] width 197 height 21
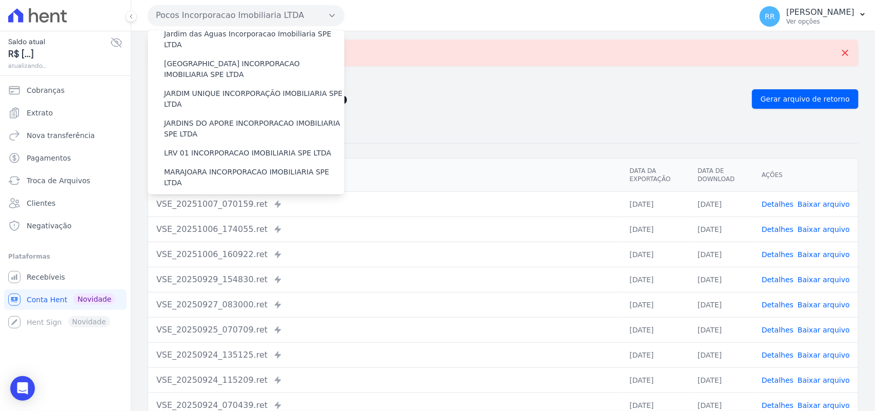
scroll to position [341, 0]
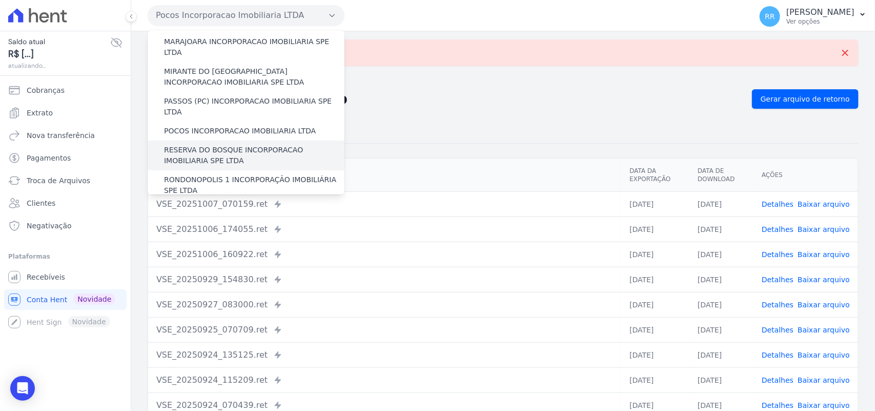
click at [191, 145] on label "RESERVA DO BOSQUE INCORPORACAO IMOBILIARIA SPE LTDA" at bounding box center [254, 156] width 180 height 22
click at [0, 0] on input "RESERVA DO BOSQUE INCORPORACAO IMOBILIARIA SPE LTDA" at bounding box center [0, 0] width 0 height 0
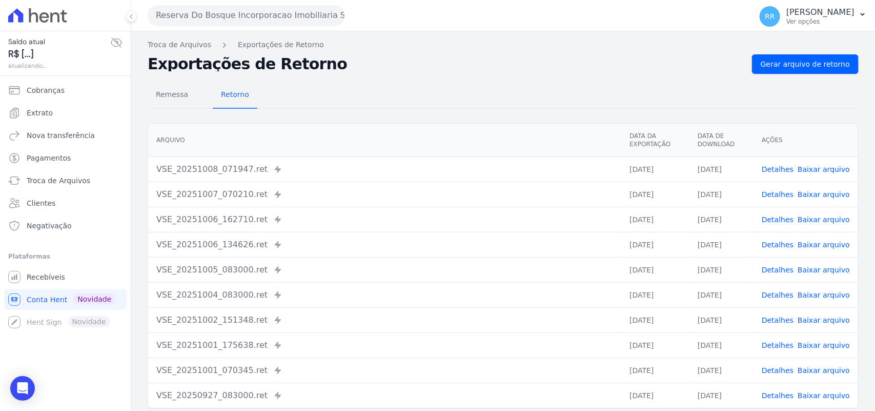
click at [811, 75] on div "Remessa Retorno [GEOGRAPHIC_DATA] Data da Exportação Data de Download Ações VSE…" at bounding box center [503, 259] width 711 height 371
click at [811, 72] on link "Gerar arquivo de retorno" at bounding box center [805, 63] width 107 height 19
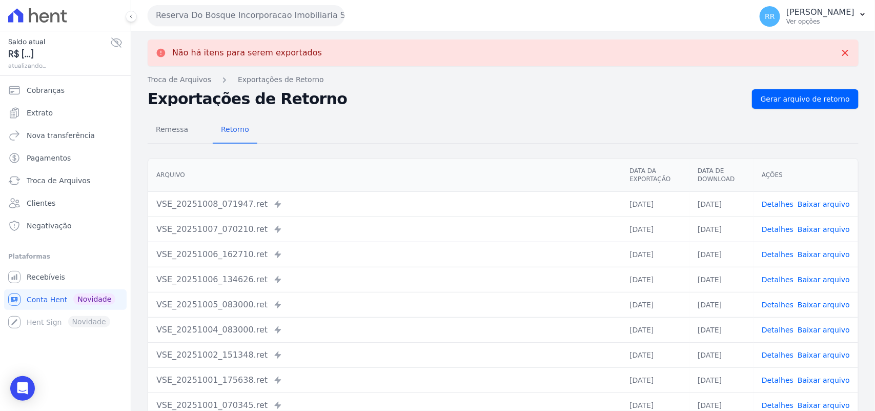
click at [221, 15] on button "Reserva Do Bosque Incorporacao Imobiliaria SPE LTDA" at bounding box center [246, 15] width 197 height 21
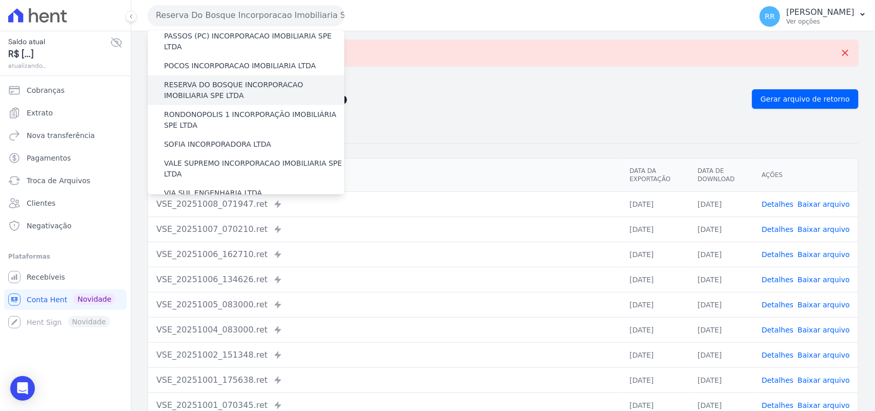
scroll to position [405, 0]
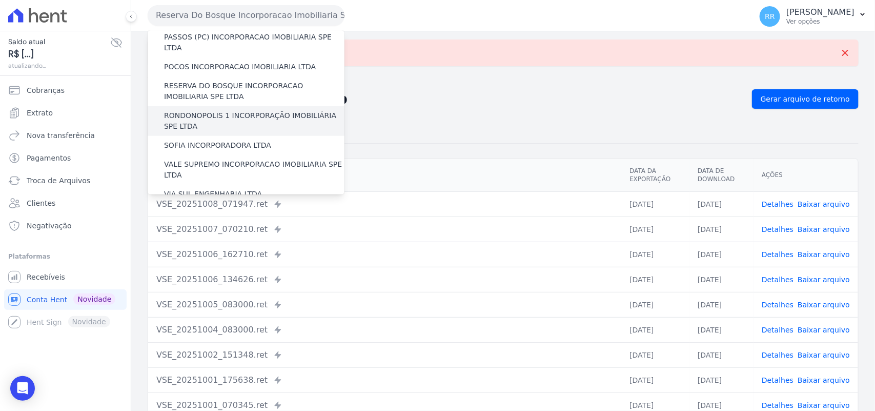
click at [211, 110] on label "RONDONOPOLIS 1 INCORPORAÇÃO IMOBILIÁRIA SPE LTDA" at bounding box center [254, 121] width 180 height 22
click at [0, 0] on input "RONDONOPOLIS 1 INCORPORAÇÃO IMOBILIÁRIA SPE LTDA" at bounding box center [0, 0] width 0 height 0
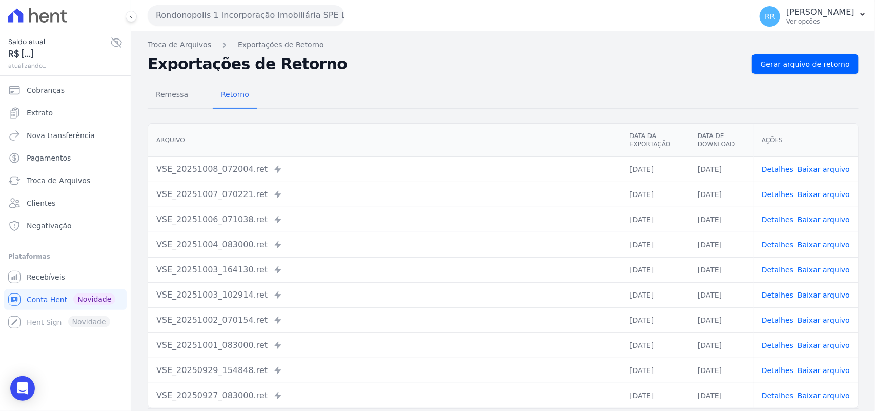
click at [795, 74] on div "Remessa Retorno [GEOGRAPHIC_DATA] Data da Exportação Data de Download Ações VSE…" at bounding box center [503, 259] width 711 height 371
click at [808, 63] on span "Gerar arquivo de retorno" at bounding box center [805, 64] width 89 height 10
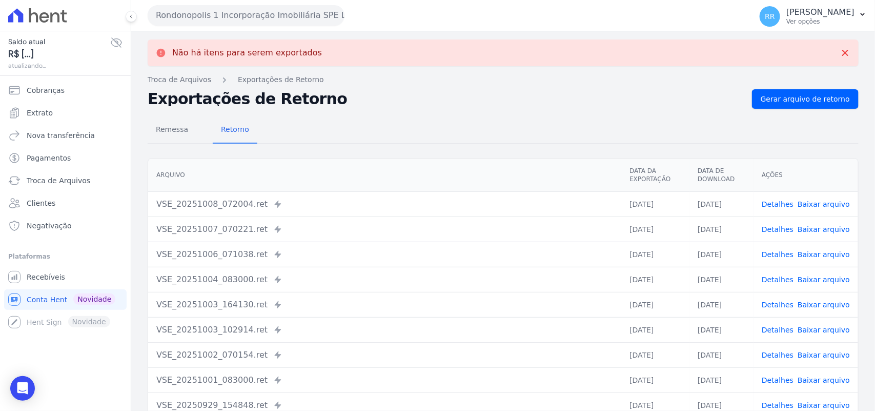
click at [230, 18] on button "Rondonopolis 1 Incorporação Imobiliária SPE LTDA" at bounding box center [246, 15] width 197 height 21
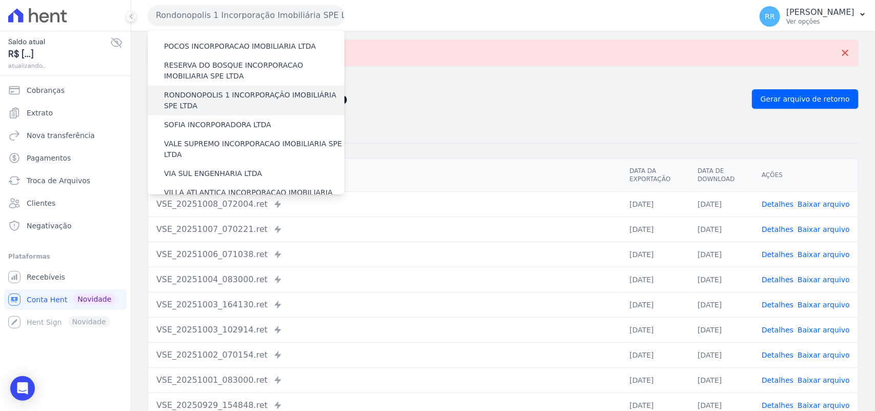
scroll to position [425, 0]
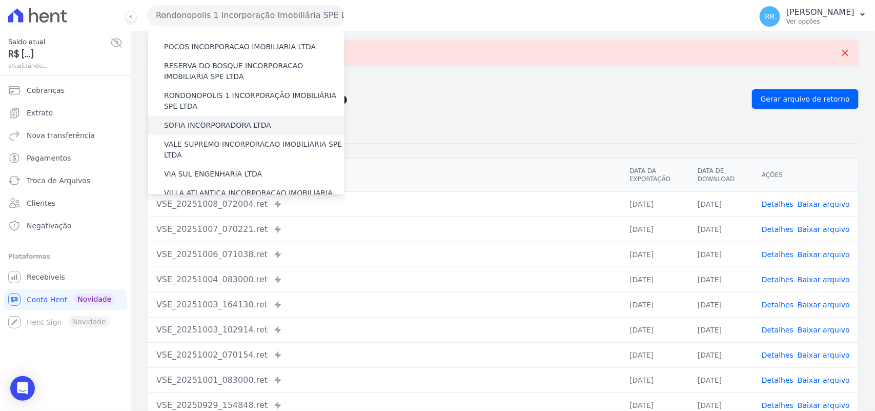
click at [221, 116] on div "SOFIA INCORPORADORA LTDA" at bounding box center [246, 125] width 197 height 19
click at [221, 120] on label "SOFIA INCORPORADORA LTDA" at bounding box center [217, 125] width 107 height 11
click at [0, 0] on input "SOFIA INCORPORADORA LTDA" at bounding box center [0, 0] width 0 height 0
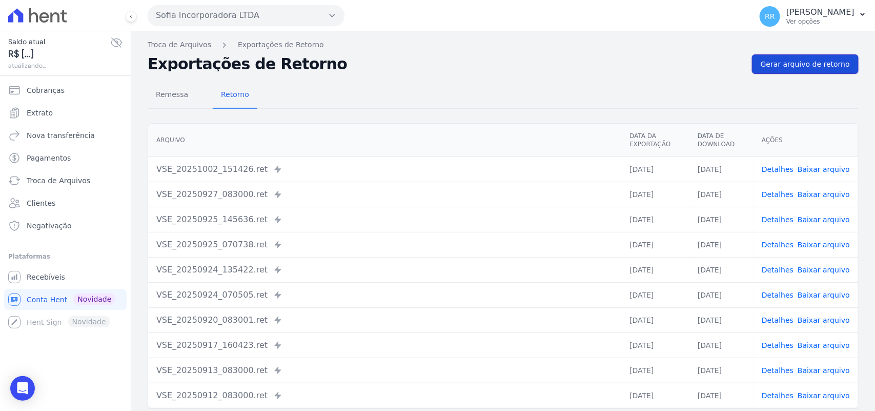
click at [774, 62] on span "Gerar arquivo de retorno" at bounding box center [805, 64] width 89 height 10
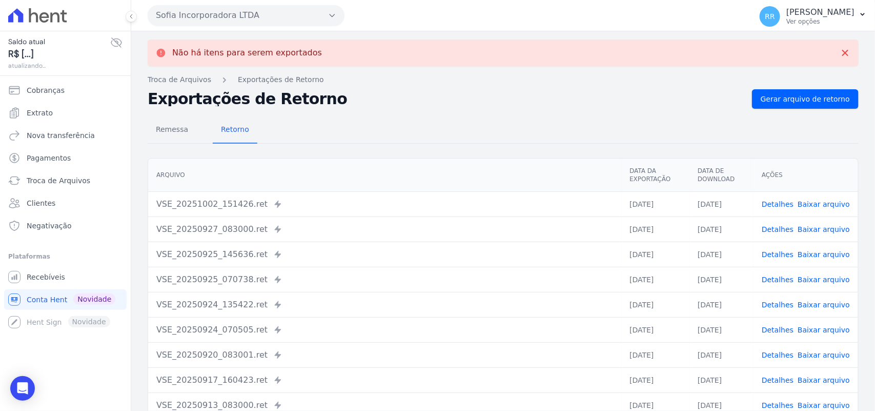
click at [218, 18] on button "Sofia Incorporadora LTDA" at bounding box center [246, 15] width 197 height 21
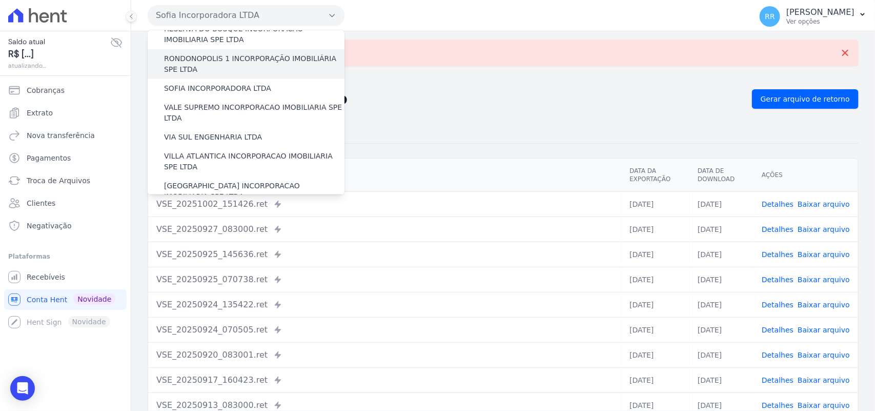
scroll to position [468, 0]
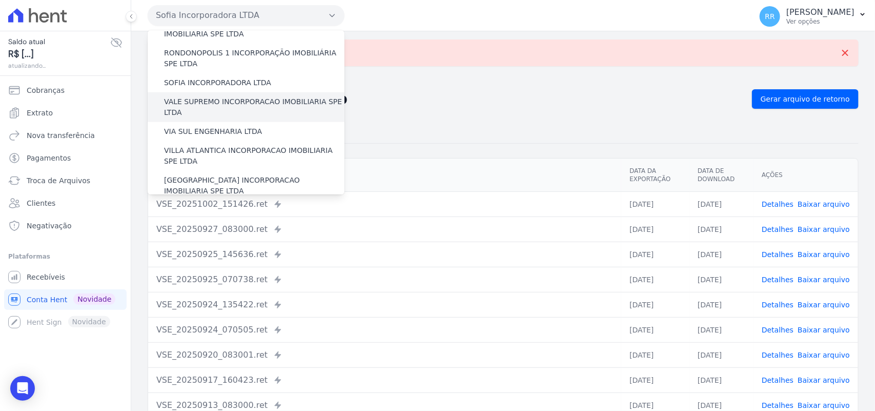
click at [198, 96] on label "VALE SUPREMO INCORPORACAO IMOBILIARIA SPE LTDA" at bounding box center [254, 107] width 180 height 22
click at [0, 0] on input "VALE SUPREMO INCORPORACAO IMOBILIARIA SPE LTDA" at bounding box center [0, 0] width 0 height 0
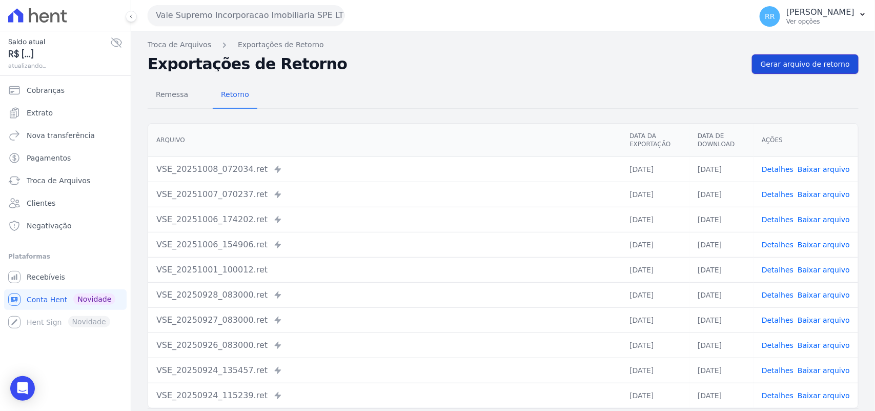
click at [816, 67] on span "Gerar arquivo de retorno" at bounding box center [805, 64] width 89 height 10
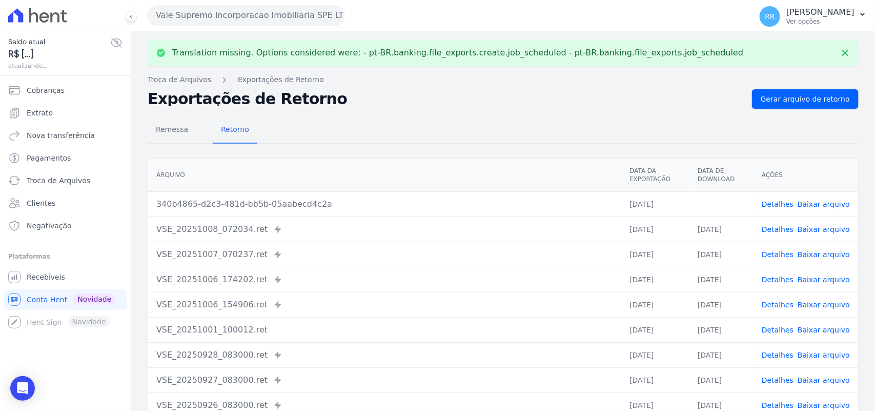
click at [818, 202] on link "Baixar arquivo" at bounding box center [824, 204] width 52 height 8
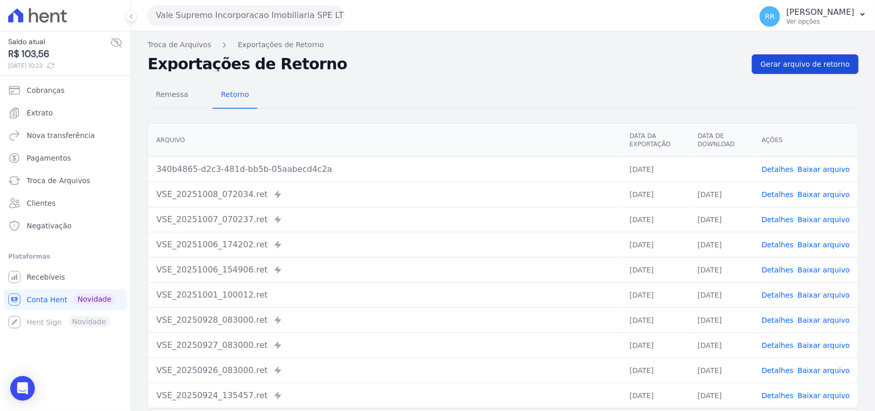
click at [791, 64] on span "Gerar arquivo de retorno" at bounding box center [805, 64] width 89 height 10
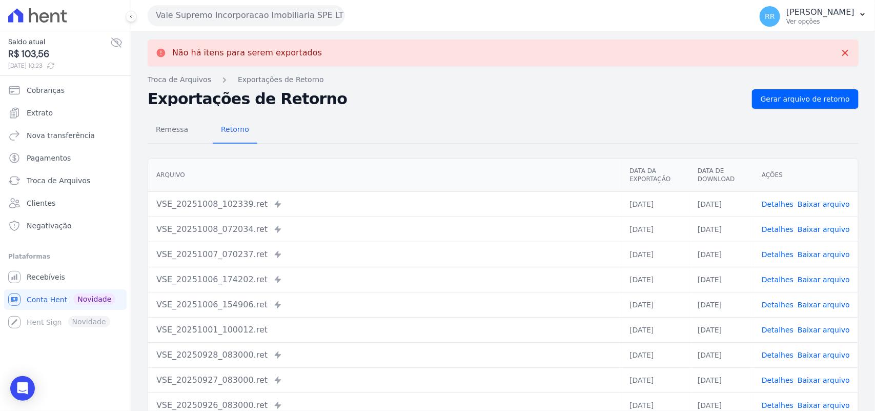
click at [207, 13] on button "Vale Supremo Incorporacao Imobiliaria SPE LTDA" at bounding box center [246, 15] width 197 height 21
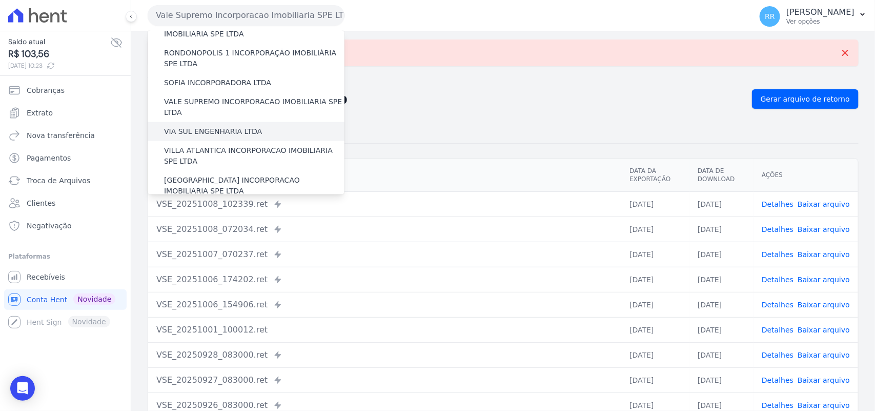
click at [199, 126] on label "VIA SUL ENGENHARIA LTDA" at bounding box center [213, 131] width 98 height 11
click at [0, 0] on input "VIA SUL ENGENHARIA LTDA" at bounding box center [0, 0] width 0 height 0
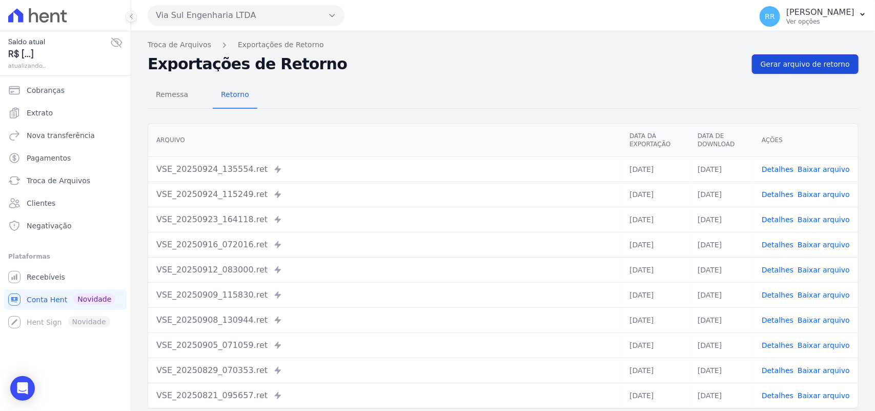
click at [785, 59] on span "Gerar arquivo de retorno" at bounding box center [805, 64] width 89 height 10
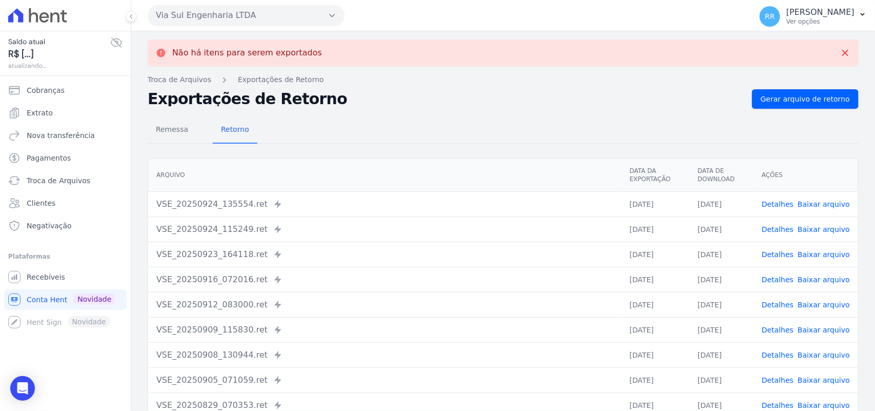
click at [273, 13] on button "Via Sul Engenharia LTDA" at bounding box center [246, 15] width 197 height 21
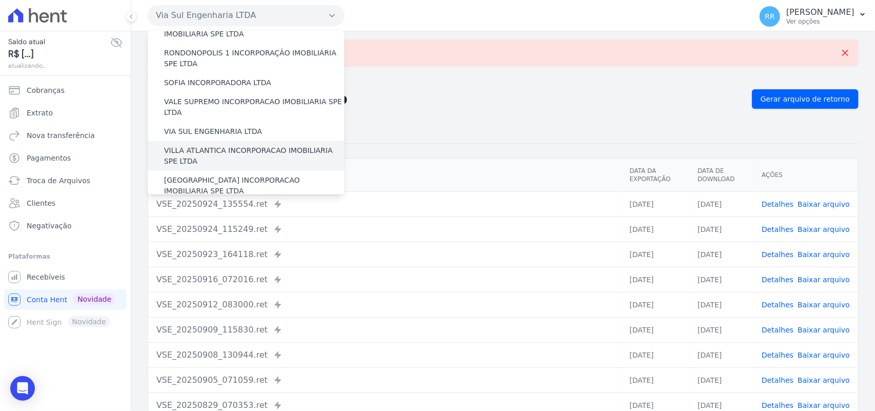
click at [191, 145] on label "VILLA ATLANTICA INCORPORACAO IMOBILIARIA SPE LTDA" at bounding box center [254, 156] width 180 height 22
click at [0, 0] on input "VILLA ATLANTICA INCORPORACAO IMOBILIARIA SPE LTDA" at bounding box center [0, 0] width 0 height 0
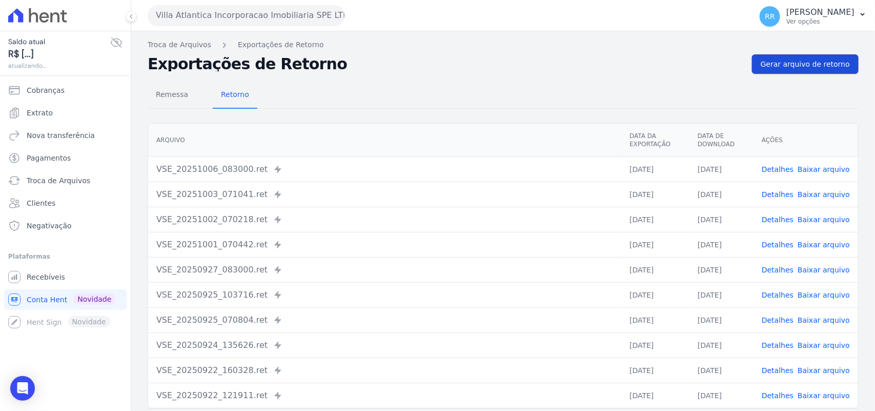
click at [821, 54] on link "Gerar arquivo de retorno" at bounding box center [805, 63] width 107 height 19
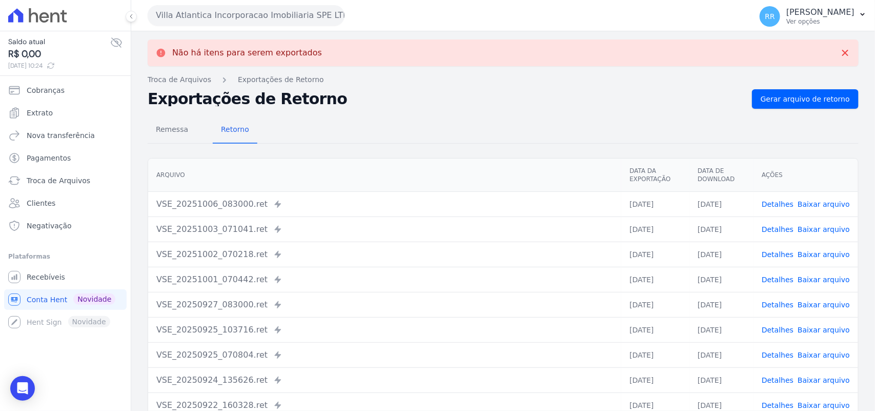
click at [289, 14] on button "Villa Atlantica Incorporacao Imobiliaria SPE LTDA" at bounding box center [246, 15] width 197 height 21
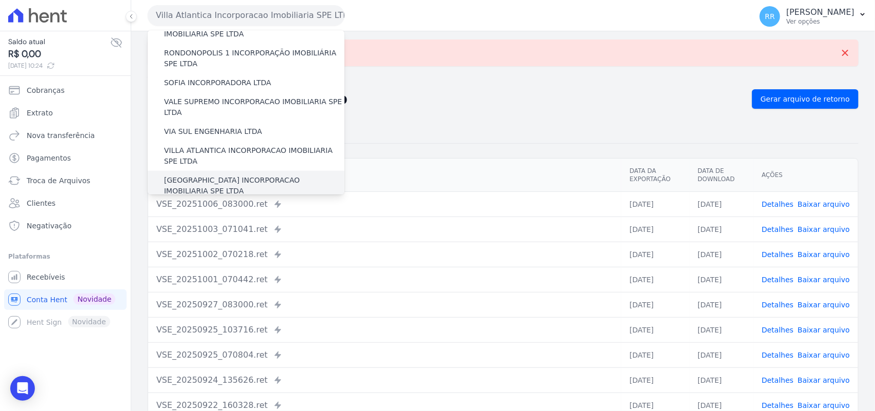
click at [208, 175] on label "[GEOGRAPHIC_DATA] INCORPORACAO IMOBILIARIA SPE LTDA" at bounding box center [254, 186] width 180 height 22
click at [0, 0] on input "[GEOGRAPHIC_DATA] INCORPORACAO IMOBILIARIA SPE LTDA" at bounding box center [0, 0] width 0 height 0
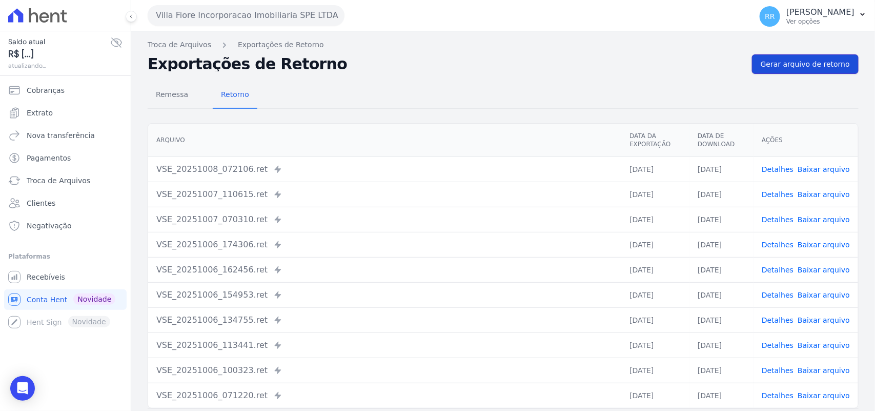
click at [828, 60] on span "Gerar arquivo de retorno" at bounding box center [805, 64] width 89 height 10
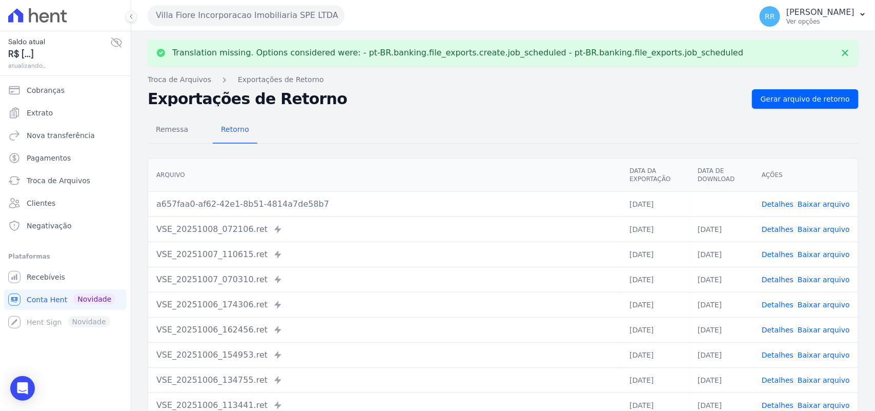
click at [814, 201] on link "Baixar arquivo" at bounding box center [824, 204] width 52 height 8
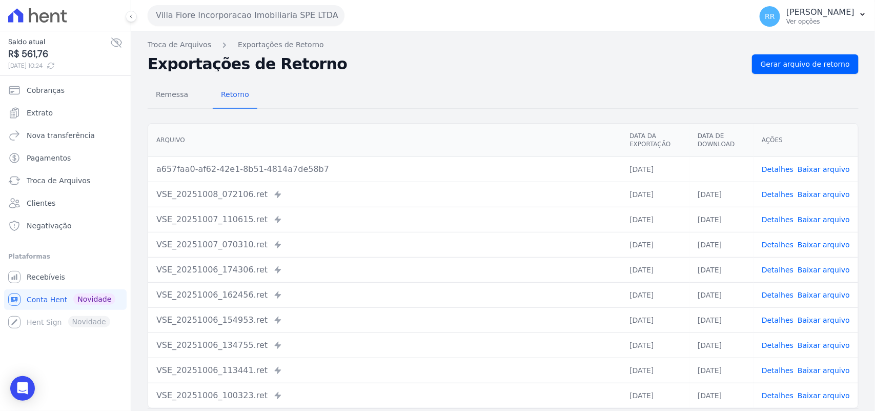
click at [642, 95] on div "Remessa Retorno" at bounding box center [503, 95] width 711 height 27
click at [257, 26] on div "Villa Fiore Incorporacao Imobiliaria SPE LTDA Via Sul Engenharia AGUAS DE [GEOG…" at bounding box center [448, 15] width 600 height 32
click at [270, 16] on button "Villa Fiore Incorporacao Imobiliaria SPE LTDA" at bounding box center [246, 15] width 197 height 21
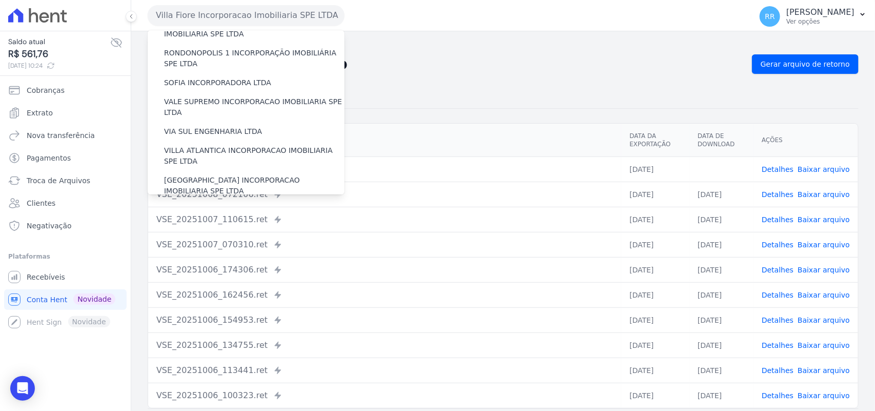
click at [200, 205] on label "VILLA TROPICAL INCORPORAÇÃO IMOBILIÁRIA SPE LTDA" at bounding box center [254, 216] width 180 height 22
click at [0, 0] on input "VILLA TROPICAL INCORPORAÇÃO IMOBILIÁRIA SPE LTDA" at bounding box center [0, 0] width 0 height 0
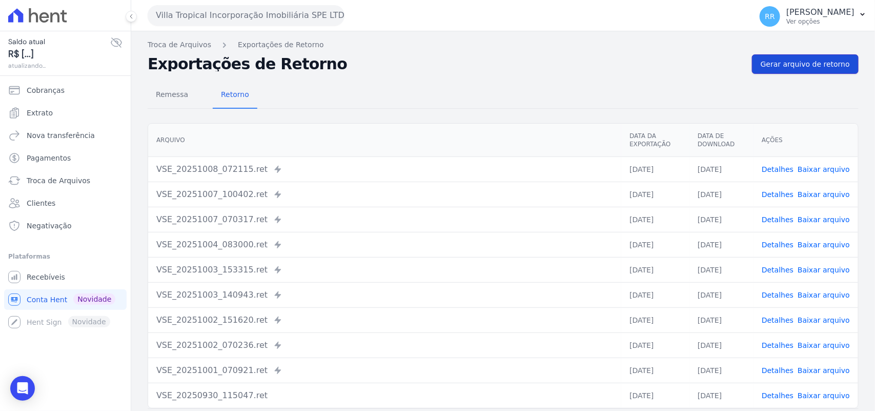
click at [828, 62] on span "Gerar arquivo de retorno" at bounding box center [805, 64] width 89 height 10
